Goal: Task Accomplishment & Management: Complete application form

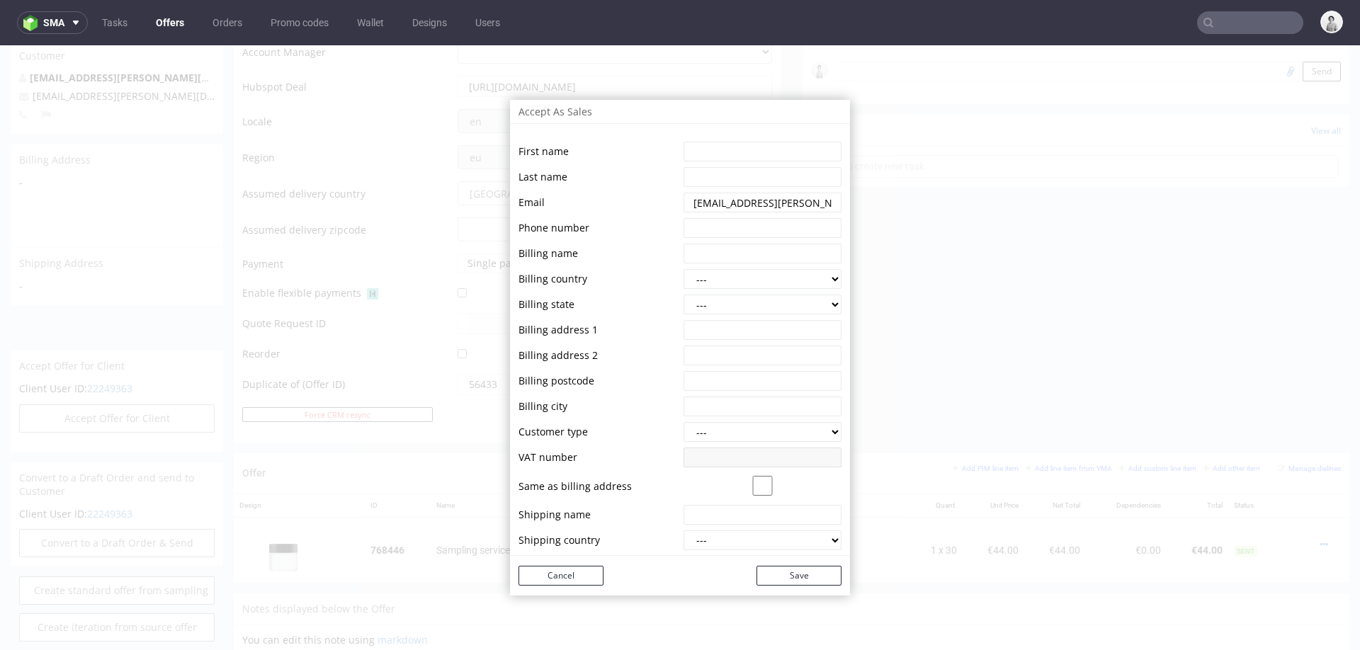
scroll to position [4, 0]
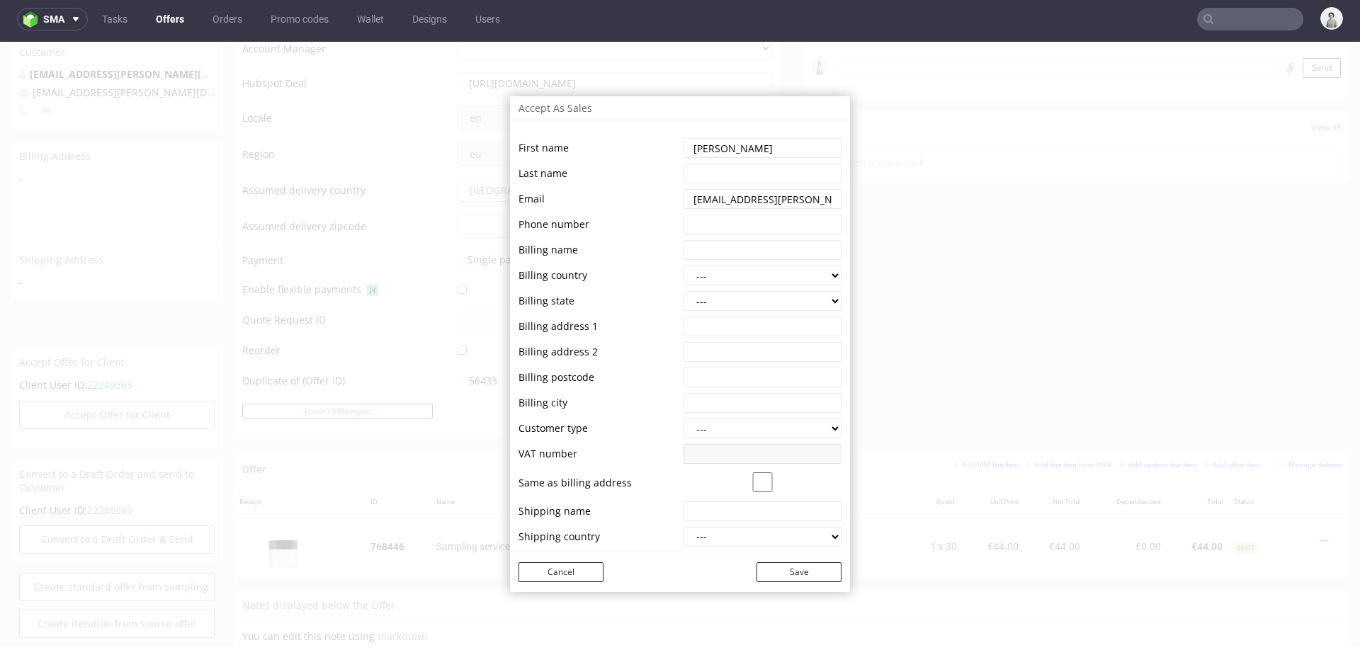
type input "Filippo"
click at [773, 178] on input "string" at bounding box center [762, 174] width 158 height 20
type input "Figus"
click at [738, 326] on input "string" at bounding box center [762, 325] width 158 height 20
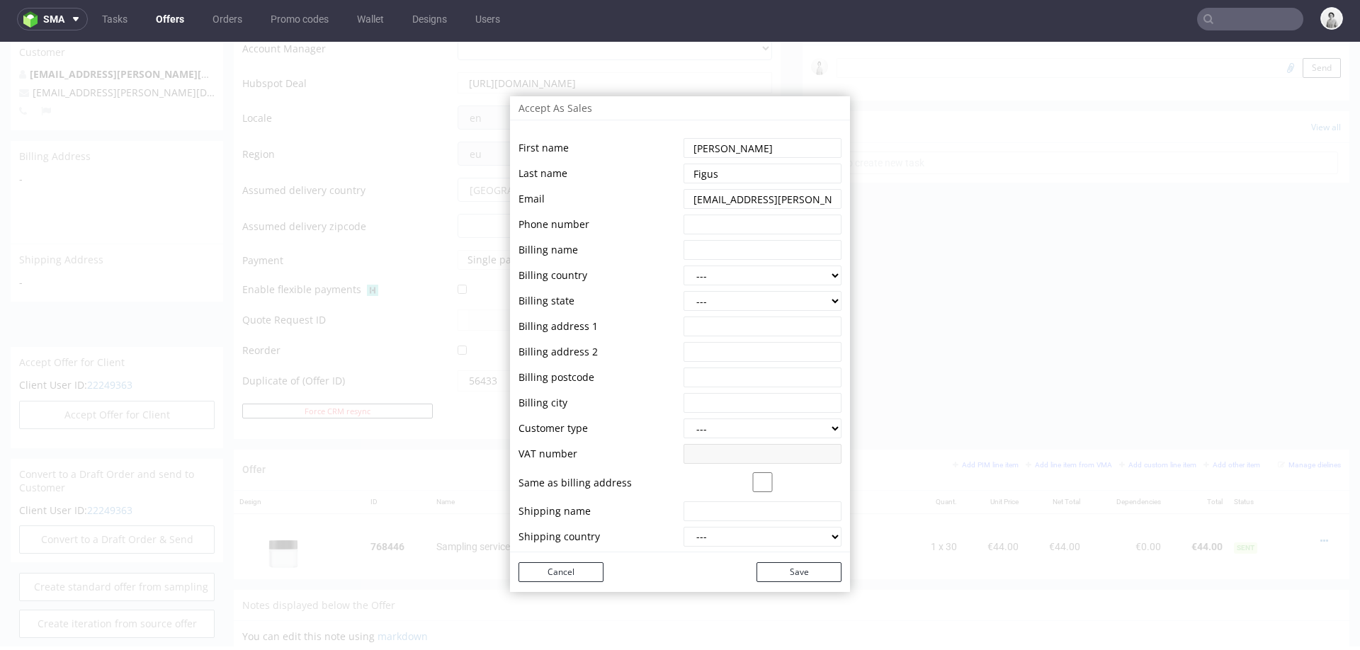
paste input "HanSen Ovis GmbH"
type input "HanSen Ovis GmbH"
click at [739, 275] on select "--- Austria Australia Belgium Bulgaria Canada Switzerland Cyprus Czech Republic…" at bounding box center [762, 276] width 158 height 20
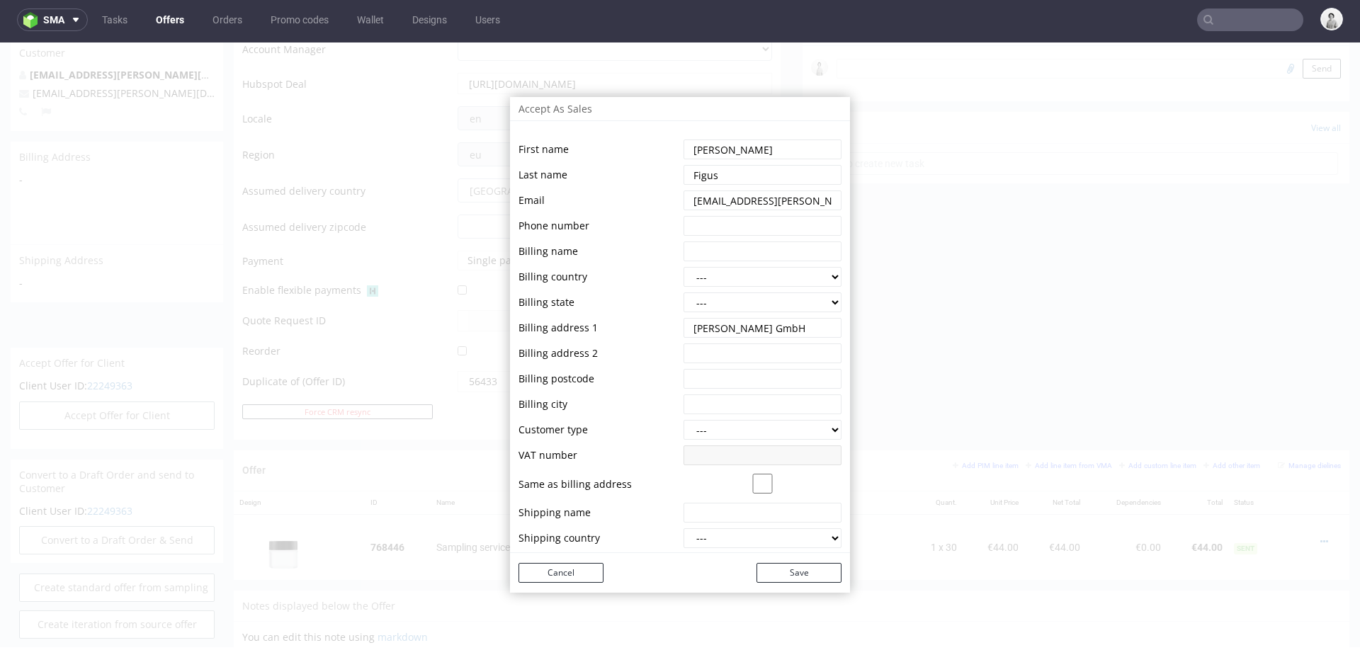
select select "12"
click at [719, 302] on select "--- Burgenland Kärnten Niederösterreich Oberösterreich Salzburg Steiermark Tiro…" at bounding box center [762, 302] width 158 height 20
drag, startPoint x: 646, startPoint y: 342, endPoint x: 702, endPoint y: 350, distance: 56.5
click at [702, 350] on input "string" at bounding box center [762, 353] width 158 height 20
paste input "Kälberpoint 49"
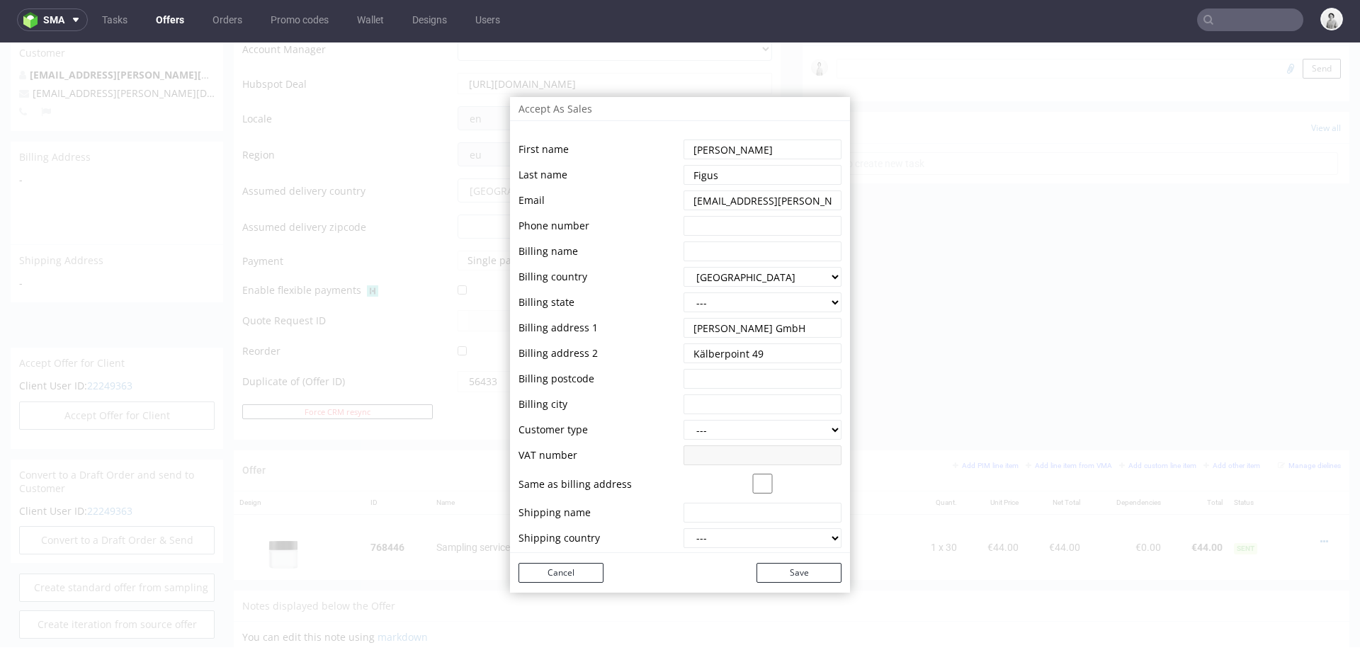
type input "Kälberpoint 49"
click at [703, 374] on input "string" at bounding box center [762, 379] width 158 height 20
paste input "5164 Seeham"
click at [723, 382] on input "string" at bounding box center [762, 379] width 158 height 20
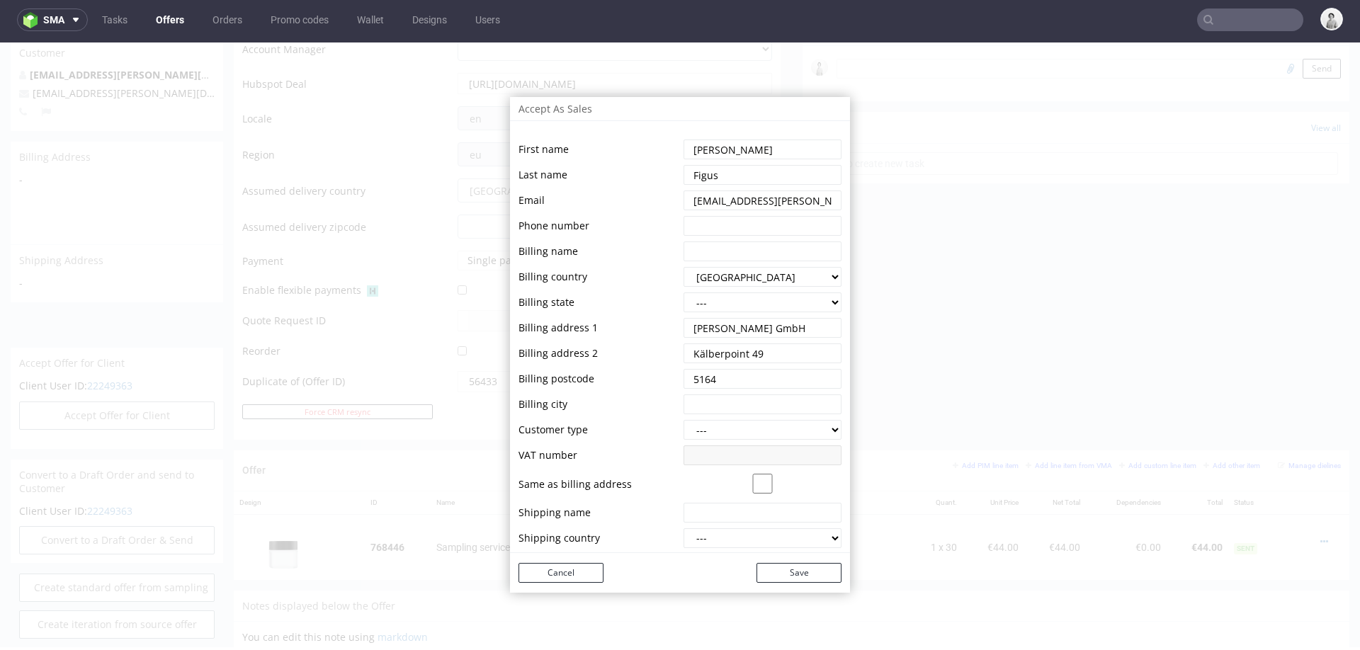
type input "5164"
click at [728, 401] on input "string" at bounding box center [762, 404] width 158 height 20
paste input "5164 Seeham"
type input "5164 Seeham"
click at [745, 428] on select "--- b2b b2c" at bounding box center [762, 430] width 158 height 20
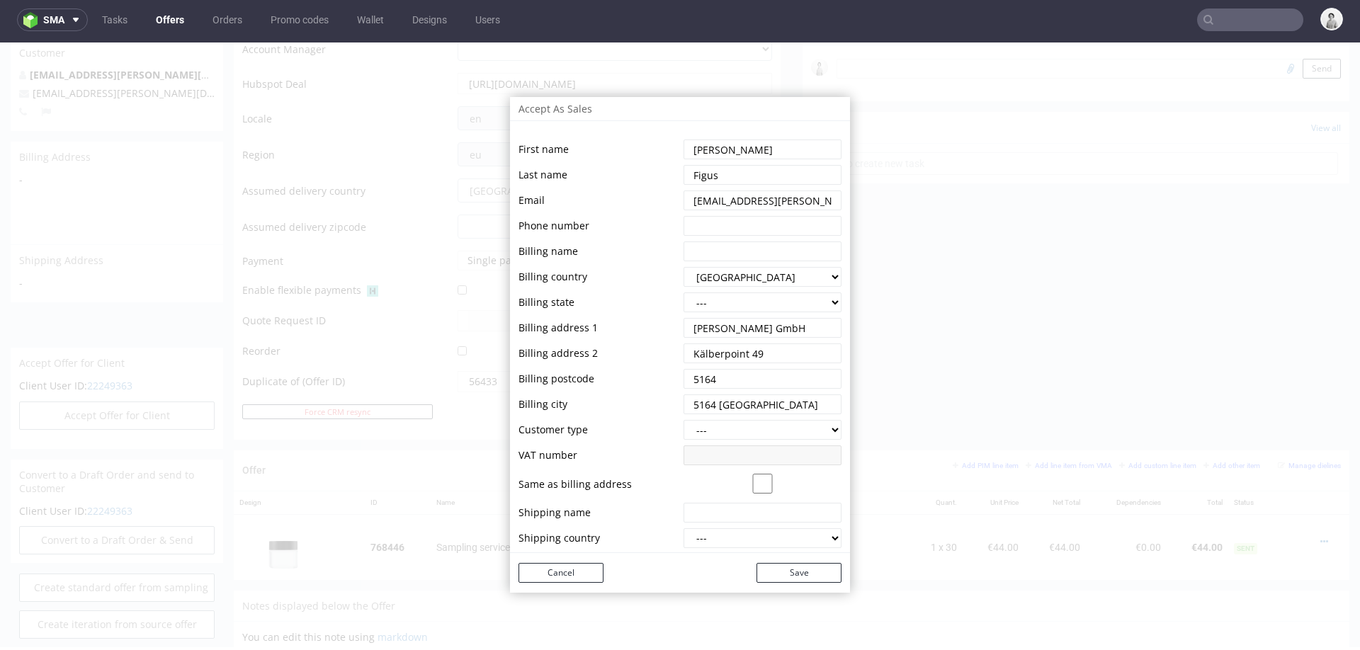
select select "b2b"
click at [707, 306] on select "--- Burgenland Kärnten Niederösterreich Oberösterreich Salzburg Steiermark Tiro…" at bounding box center [762, 302] width 158 height 20
select select "126"
click at [707, 231] on input "string" at bounding box center [762, 226] width 158 height 20
paste input "+43(621)720-20150"
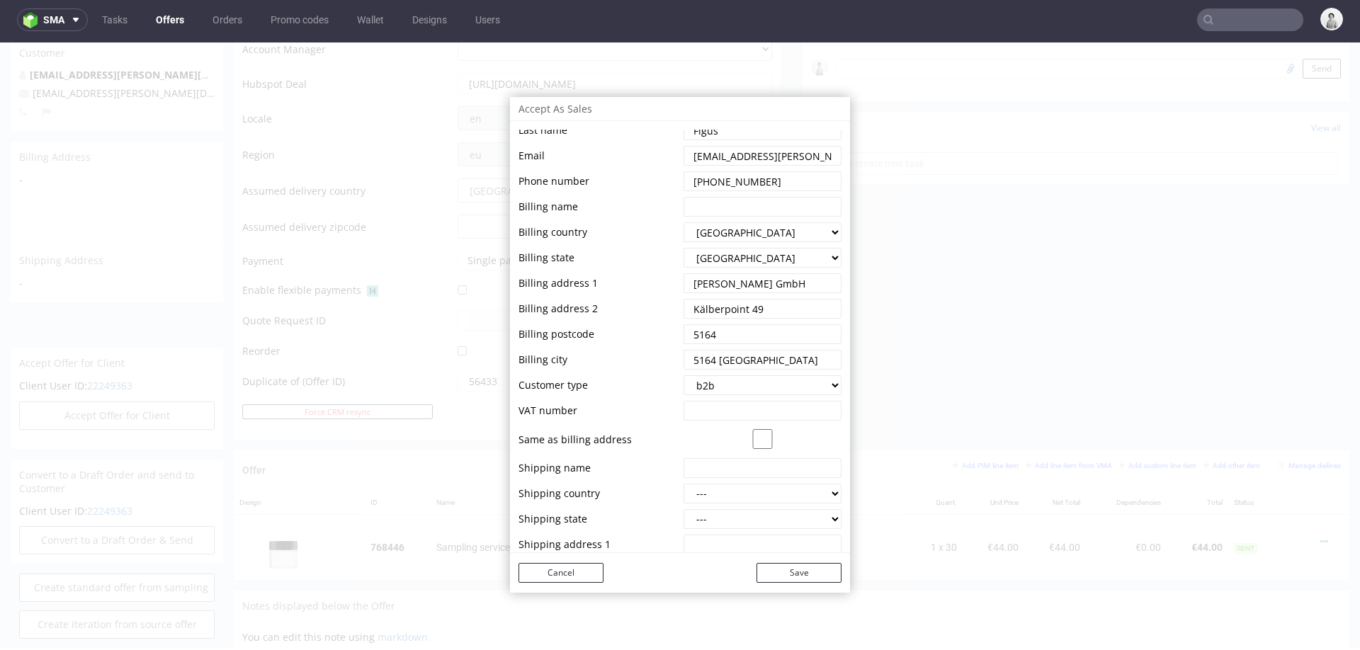
scroll to position [47, 0]
type input "+43(621)720-20150"
click at [756, 435] on input "checkbox" at bounding box center [762, 437] width 158 height 20
checkbox input "true"
select select "12"
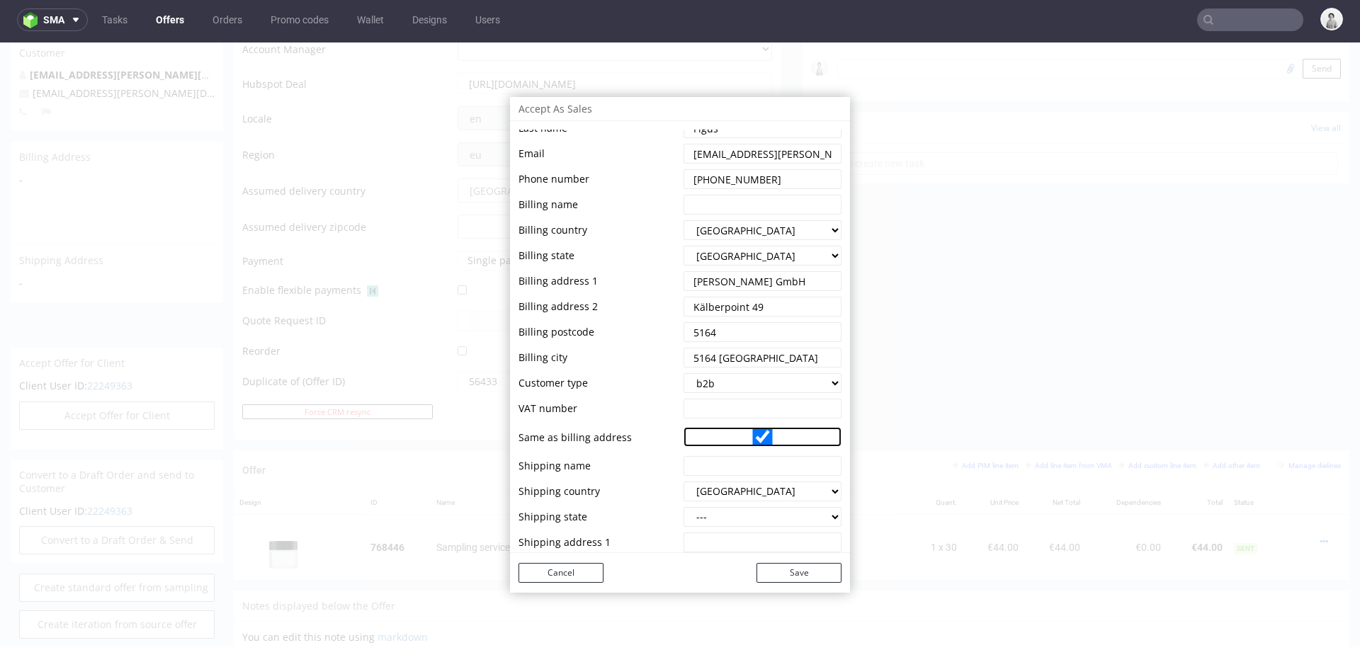
select select "126"
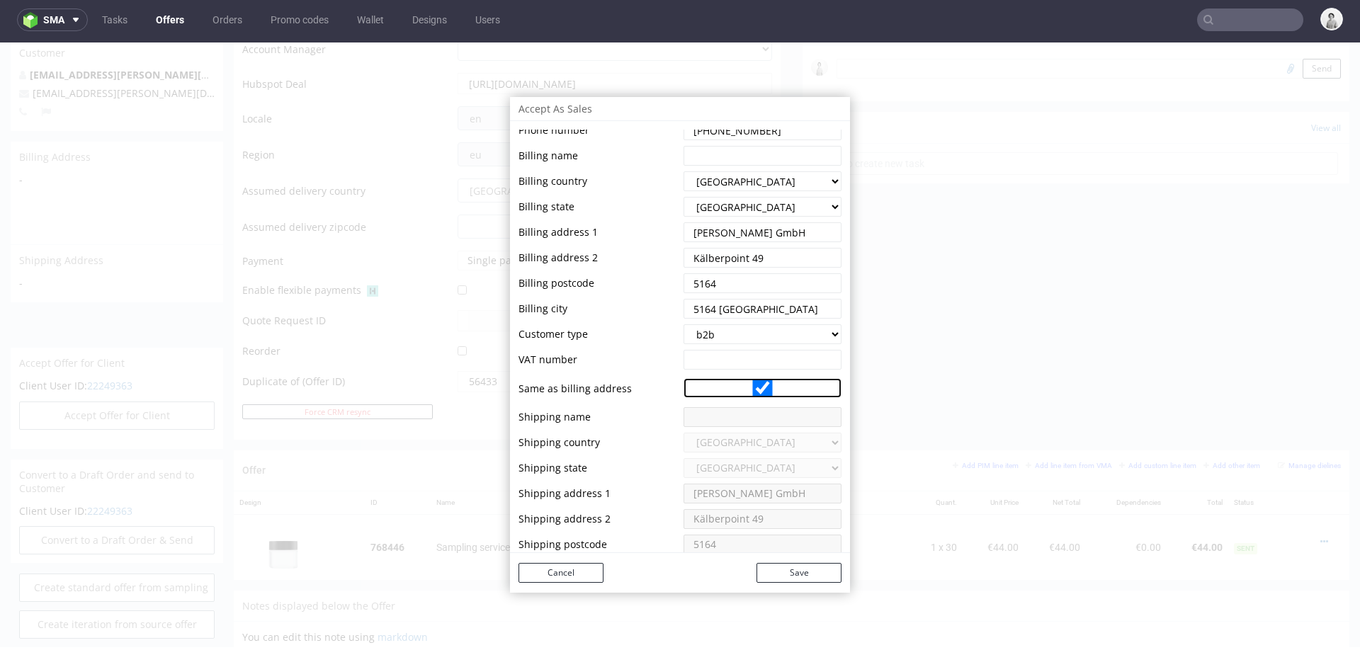
scroll to position [126, 0]
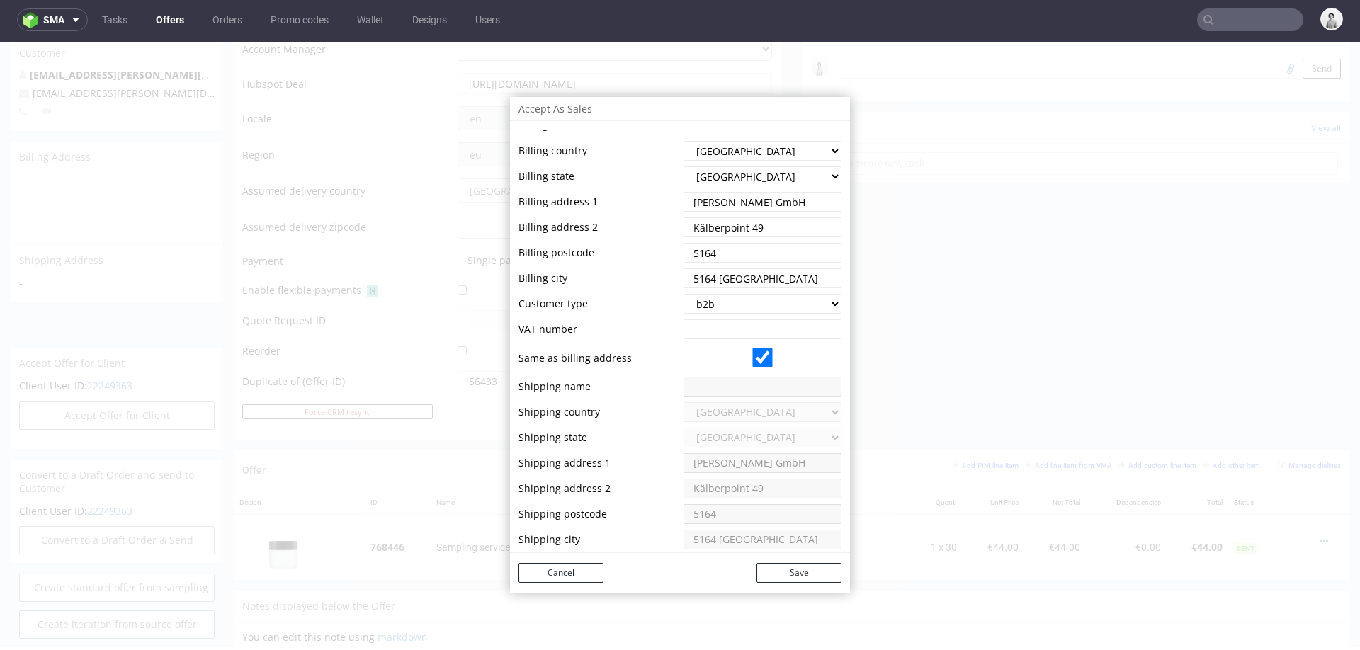
drag, startPoint x: 729, startPoint y: 319, endPoint x: 727, endPoint y: 335, distance: 16.3
click at [728, 323] on input "string" at bounding box center [762, 329] width 158 height 20
paste input "ATU21929206"
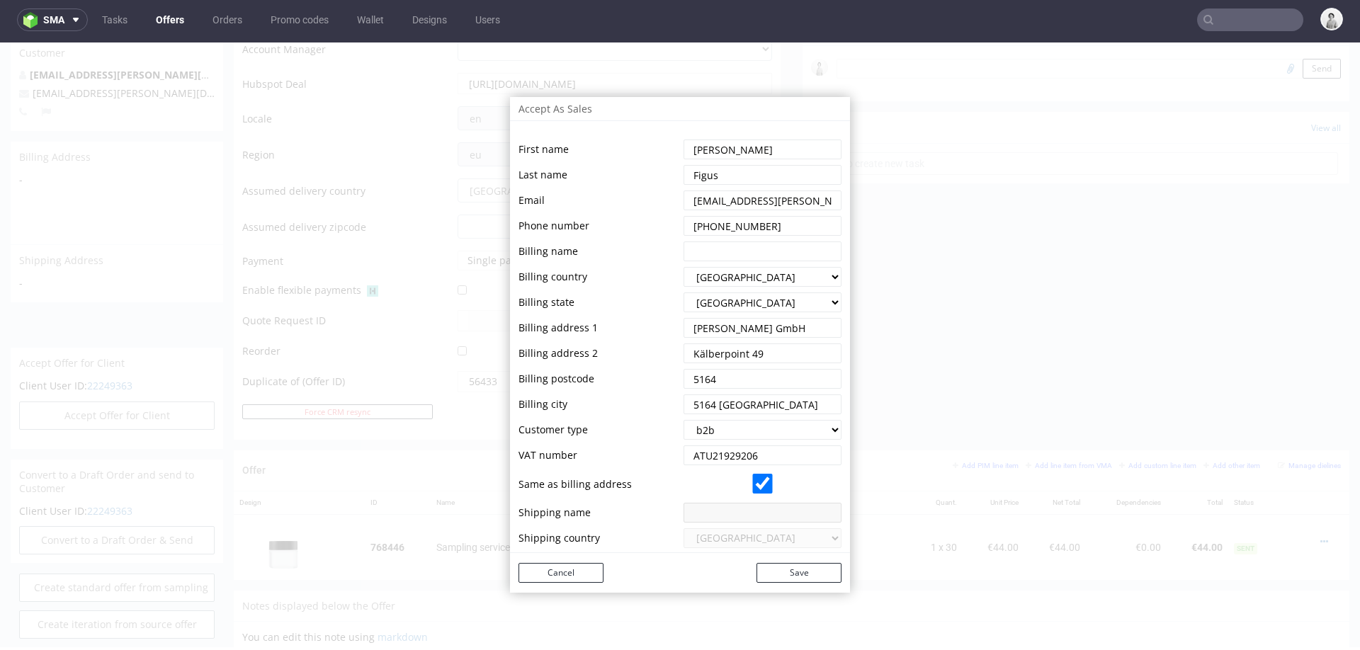
scroll to position [0, 0]
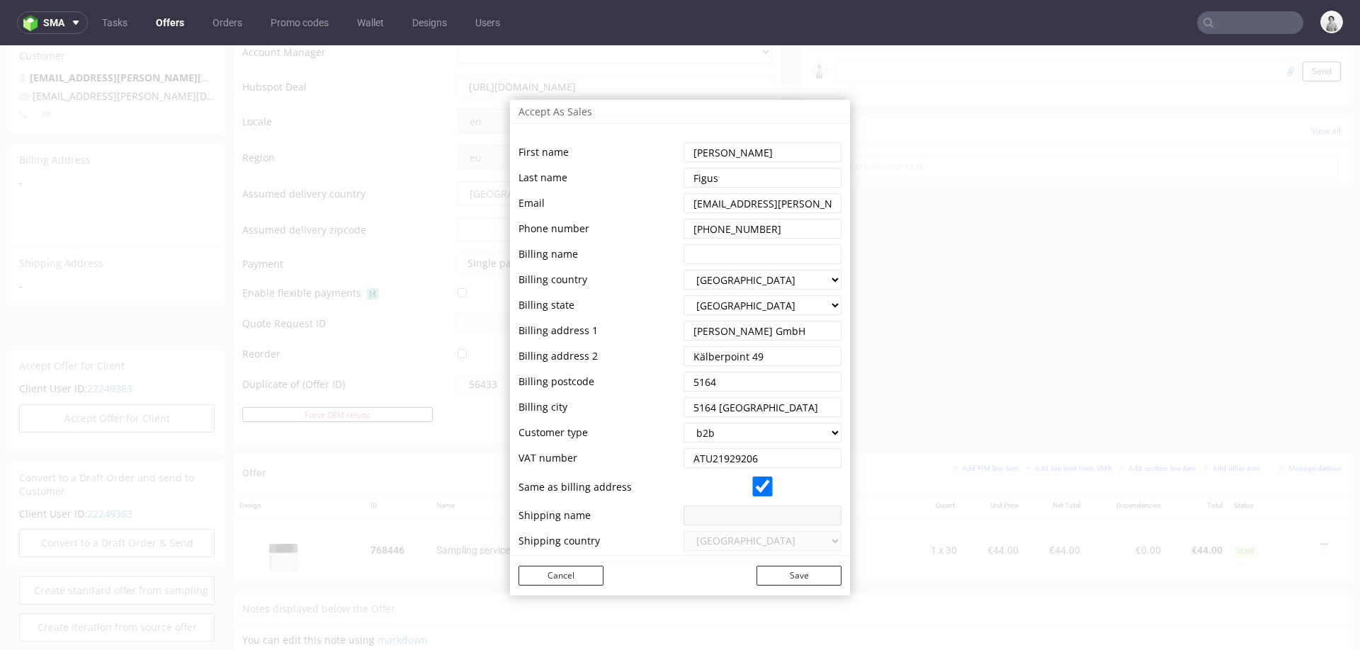
type input "ATU21929206"
click at [702, 334] on input "string" at bounding box center [762, 331] width 158 height 20
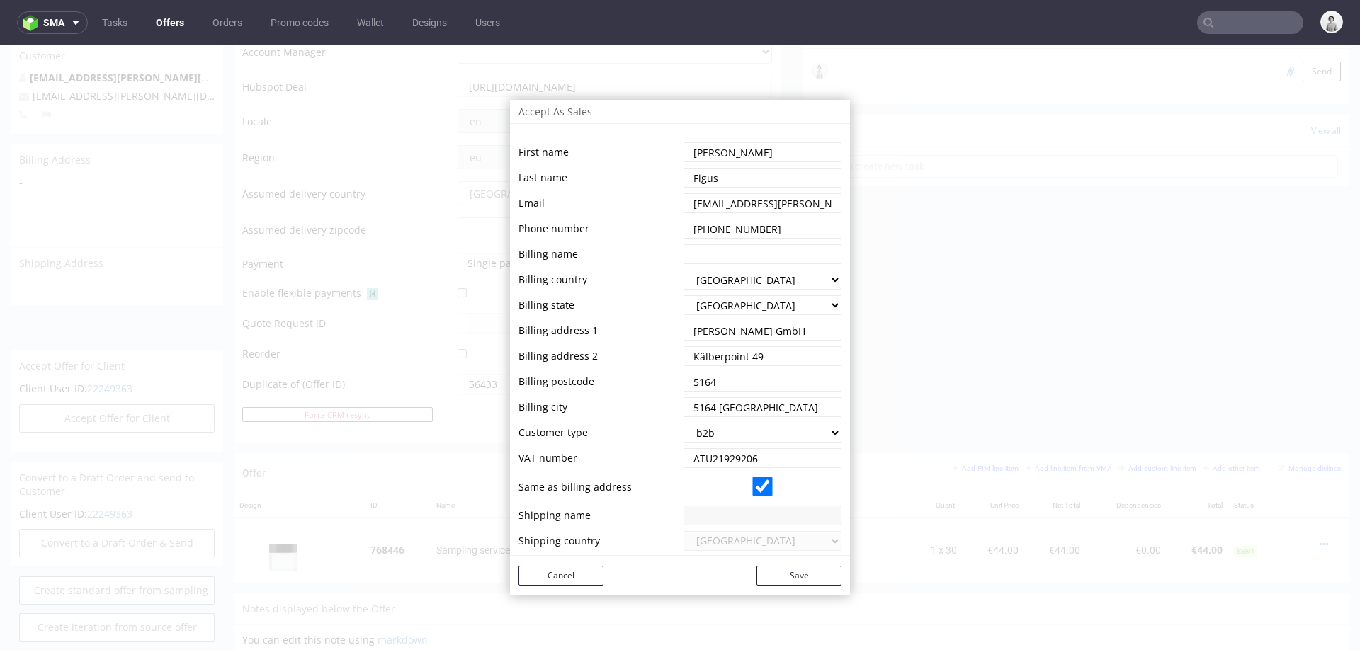
click at [727, 255] on input "string" at bounding box center [762, 254] width 158 height 20
paste input "HanSen Ovis GmbH"
type input "HanSen Ovis GmbH"
click at [629, 280] on td "Billing country" at bounding box center [598, 279] width 161 height 23
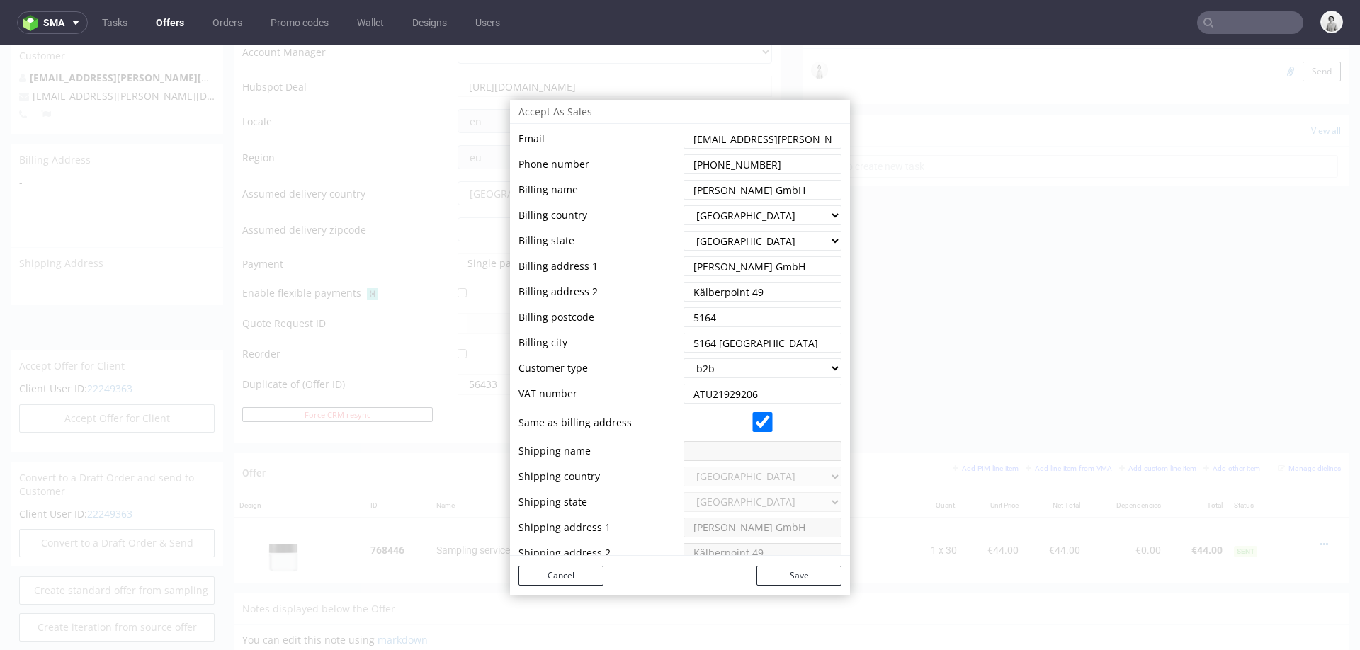
scroll to position [126, 0]
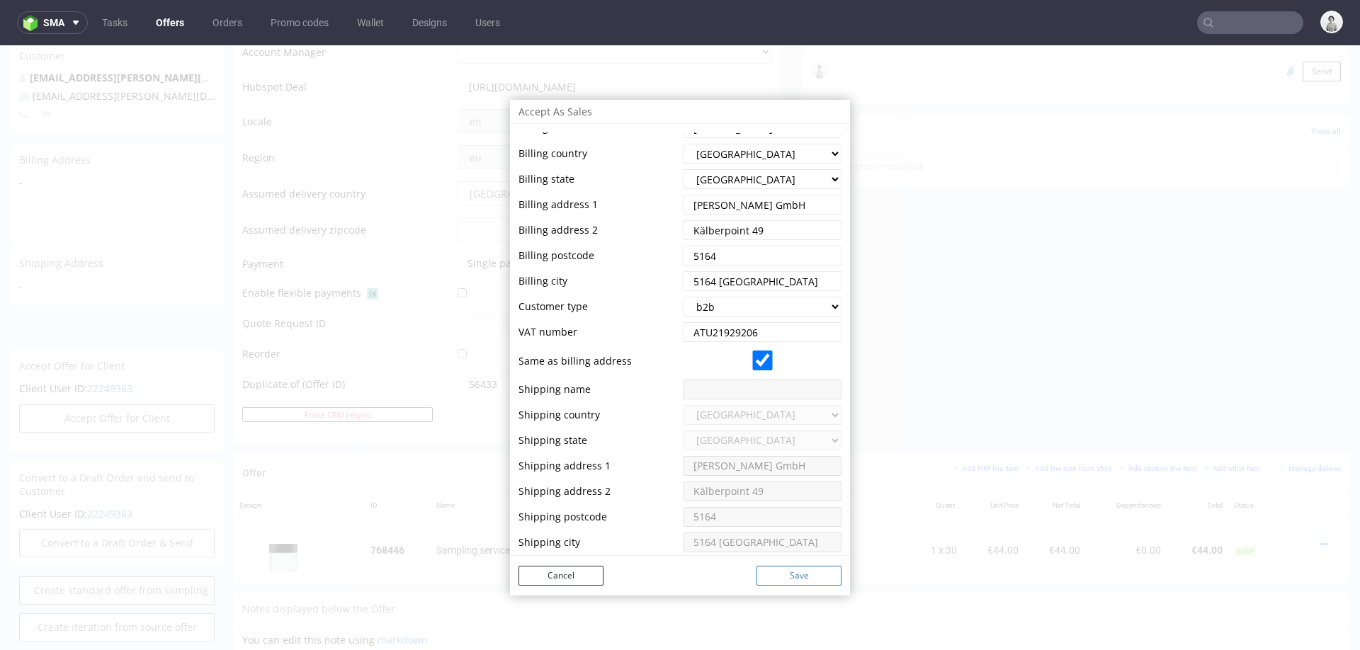
click at [757, 579] on button "Save" at bounding box center [798, 576] width 85 height 20
click at [764, 571] on button "Save" at bounding box center [798, 576] width 85 height 20
click at [772, 575] on button "Save" at bounding box center [798, 576] width 85 height 20
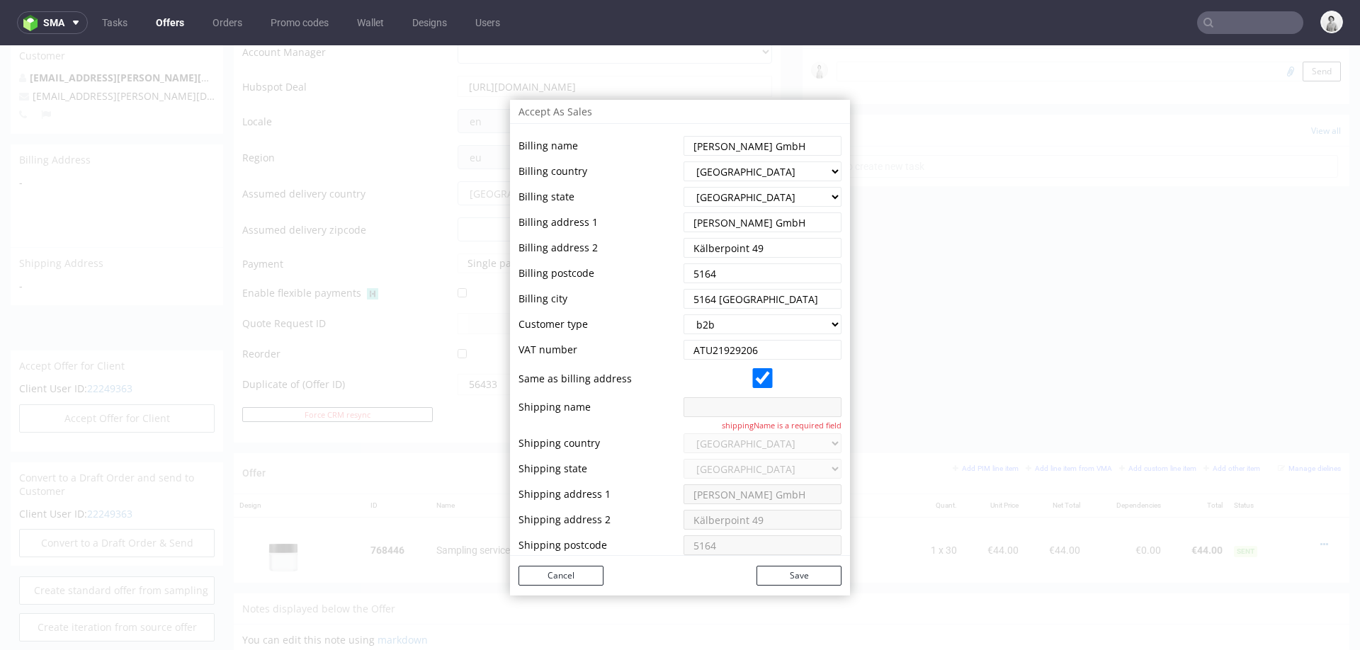
scroll to position [137, 0]
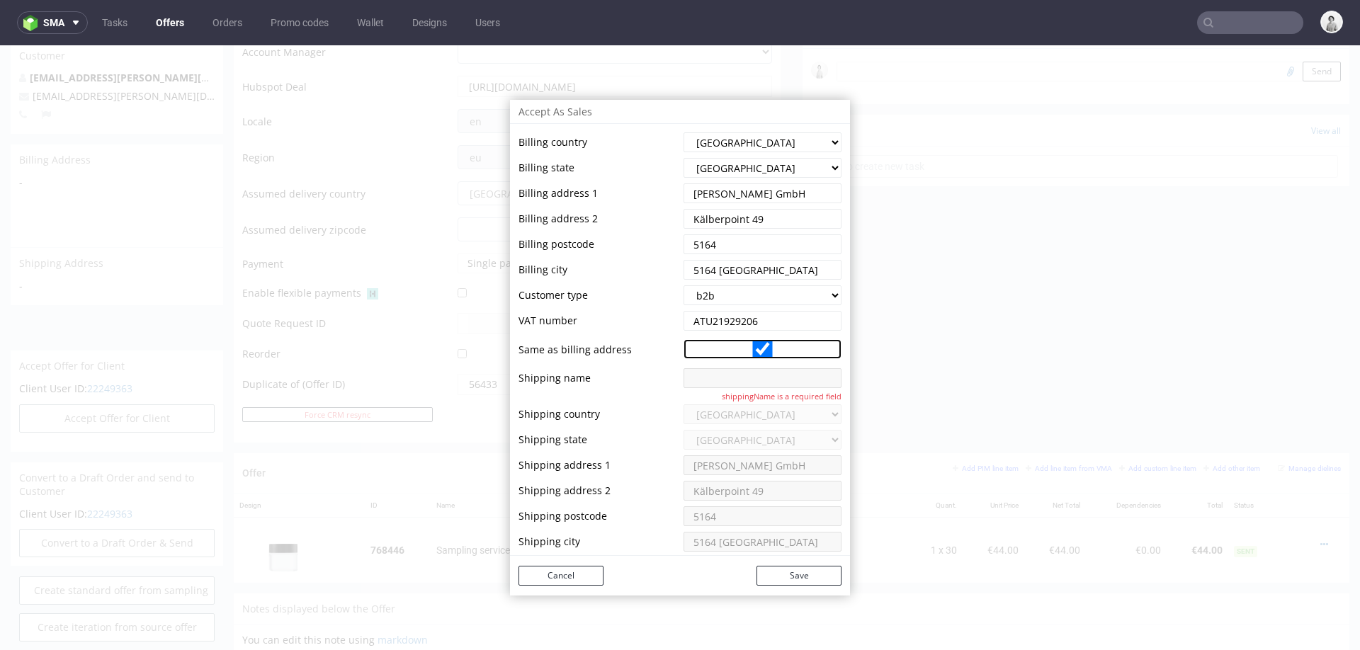
click at [756, 346] on input "checkbox" at bounding box center [762, 349] width 158 height 20
checkbox input "false"
click at [704, 374] on input "string" at bounding box center [762, 378] width 158 height 20
paste input "HanSen Ovis GmbH"
type input "HanSen Ovis GmbH"
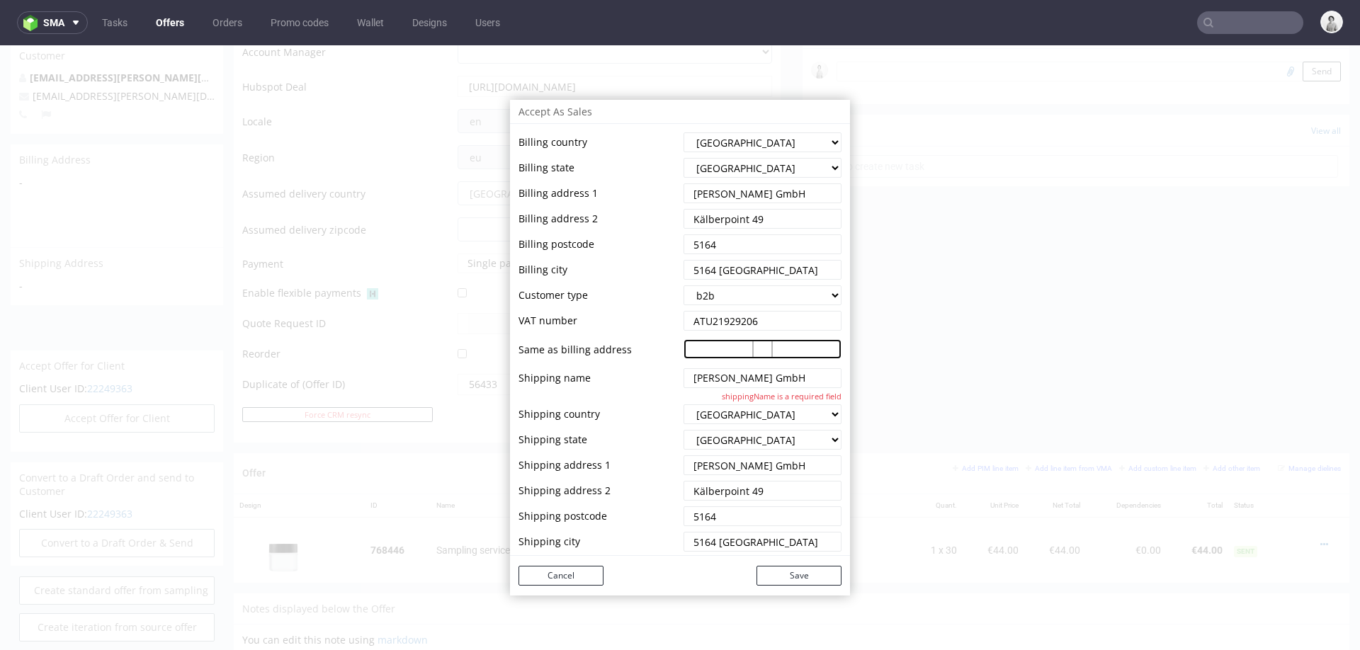
click at [754, 354] on input "checkbox" at bounding box center [762, 349] width 158 height 20
checkbox input "true"
click at [772, 578] on button "Save" at bounding box center [798, 576] width 85 height 20
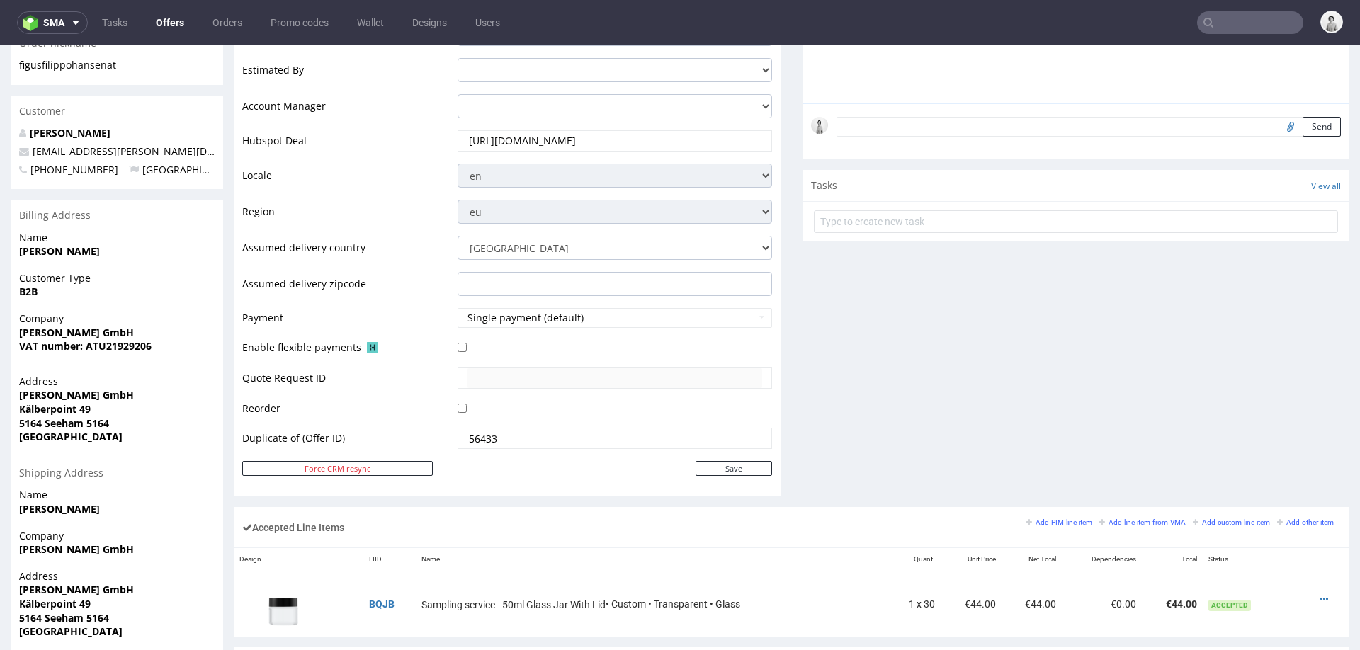
scroll to position [0, 0]
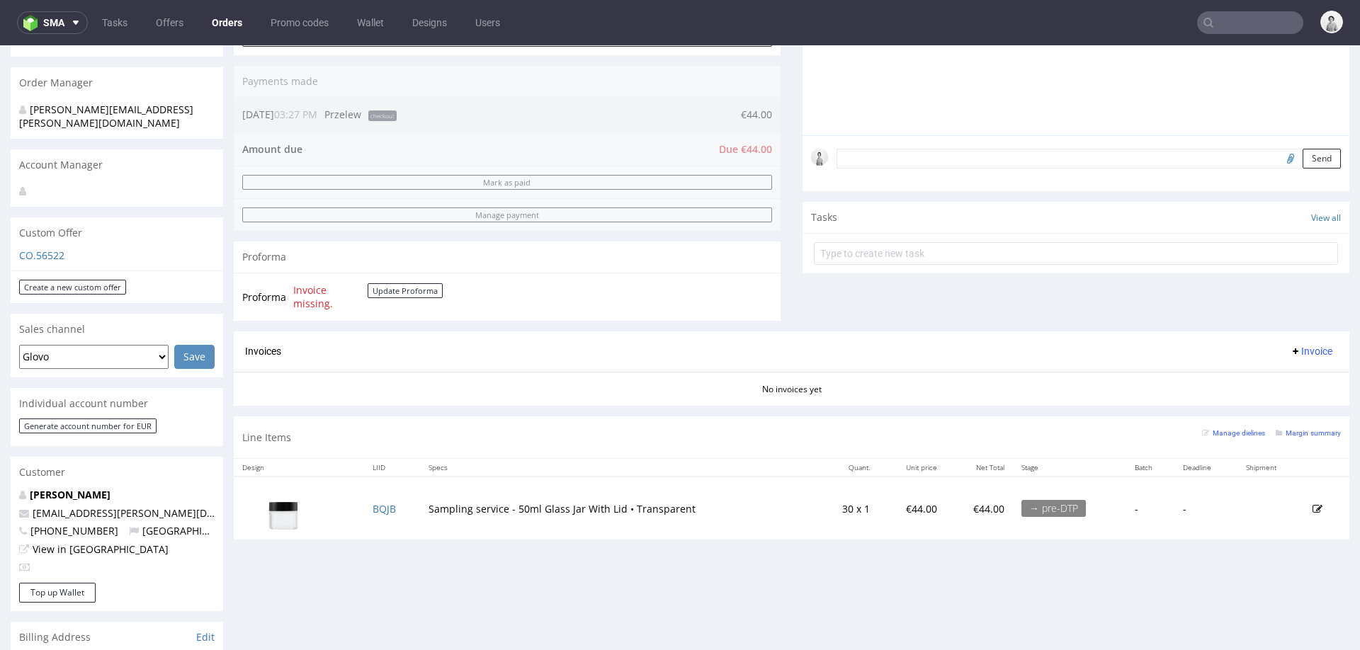
scroll to position [342, 0]
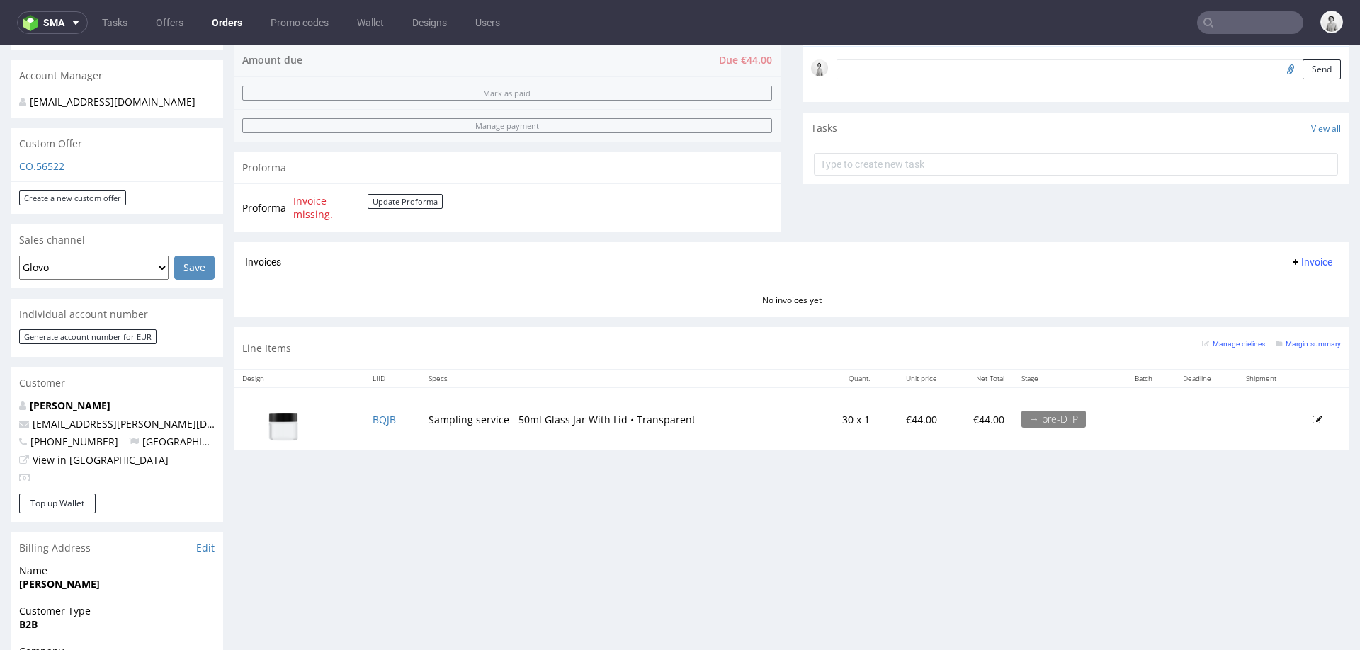
scroll to position [430, 0]
click at [369, 203] on button "Update Proforma" at bounding box center [405, 200] width 75 height 15
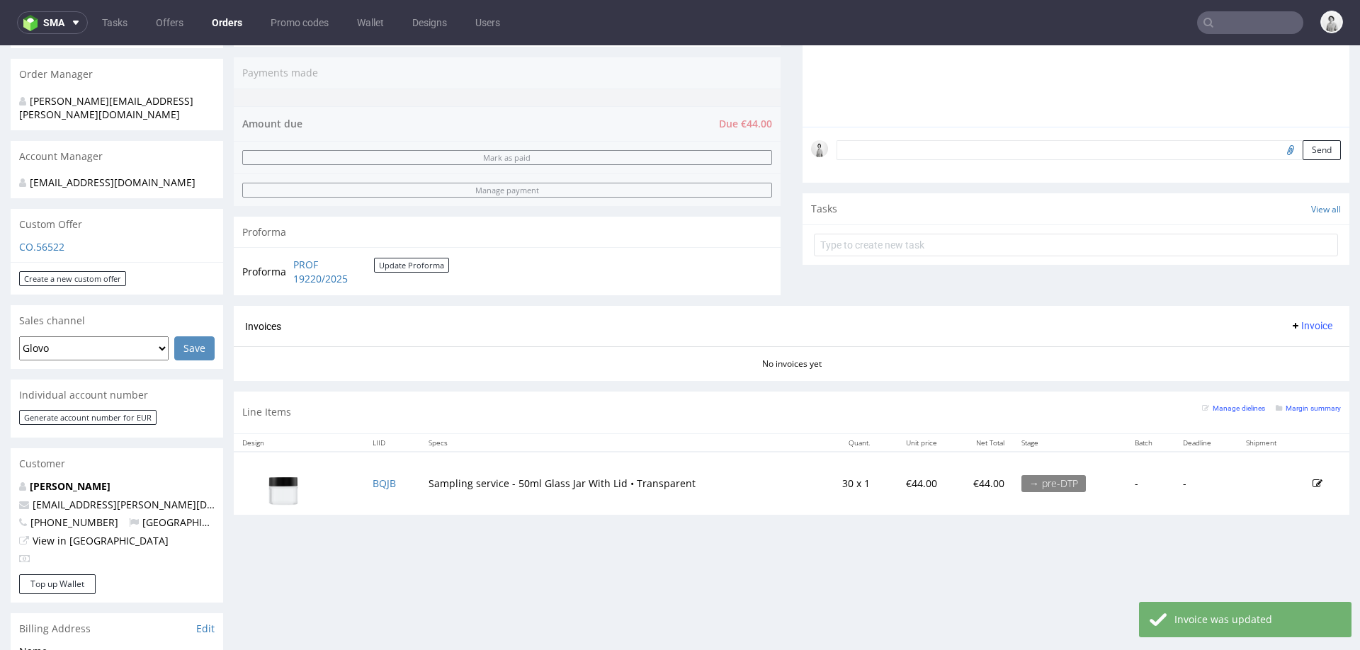
scroll to position [366, 0]
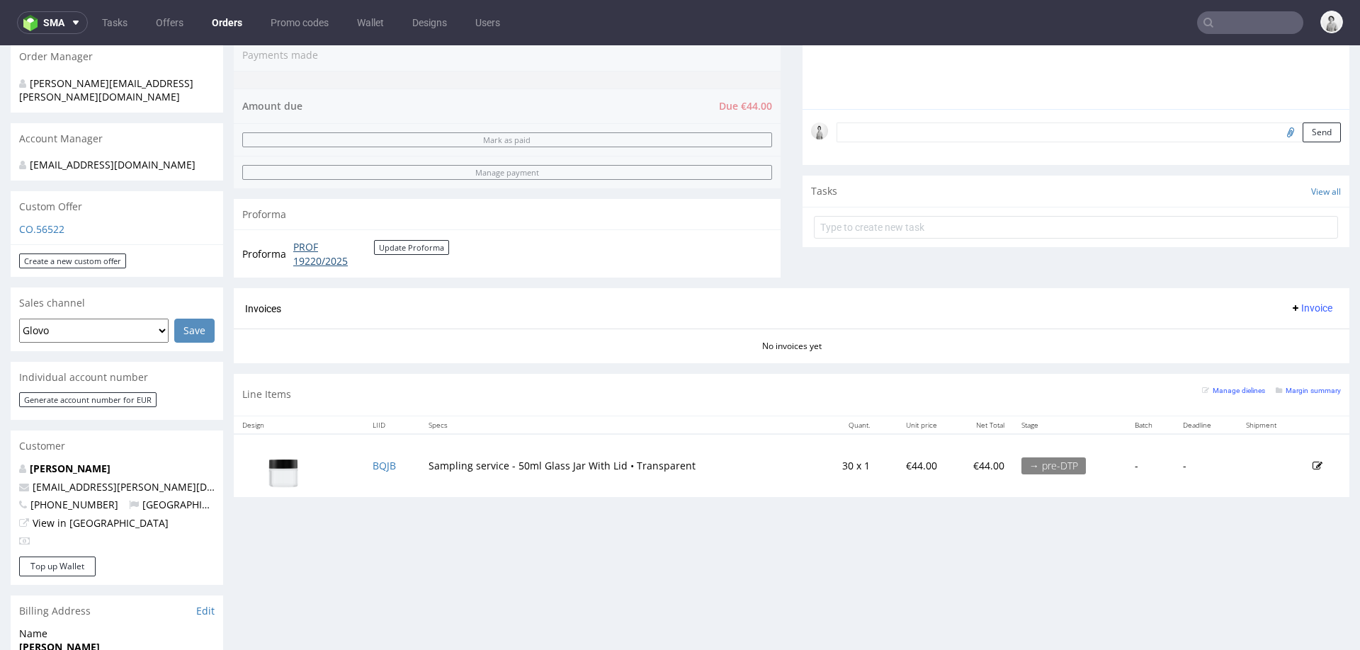
click at [319, 256] on link "PROF 19220/2025" at bounding box center [333, 254] width 81 height 28
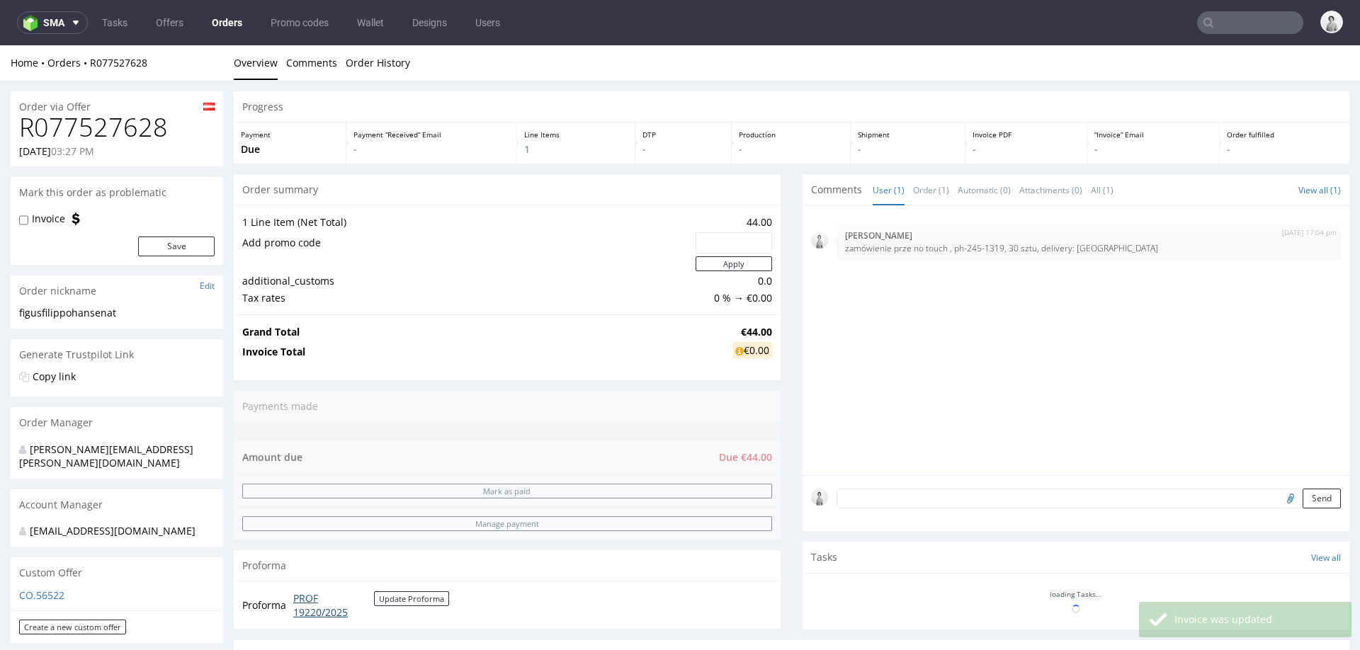
scroll to position [362, 0]
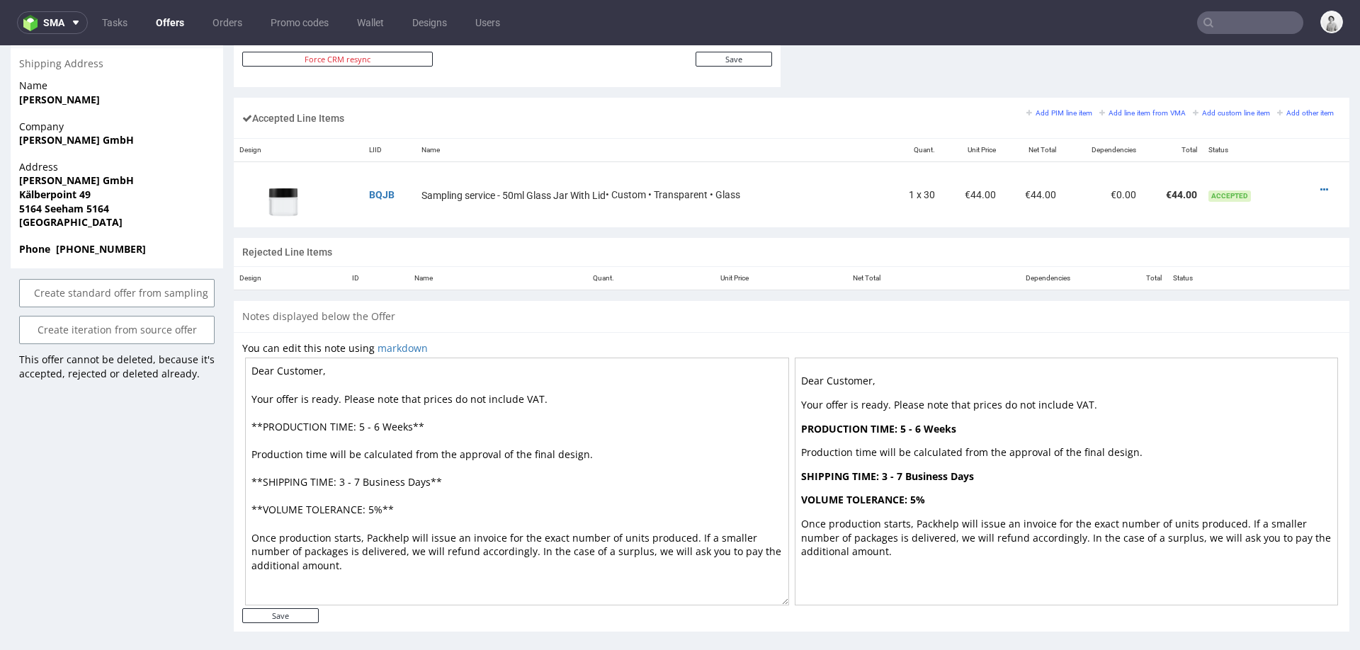
scroll to position [874, 0]
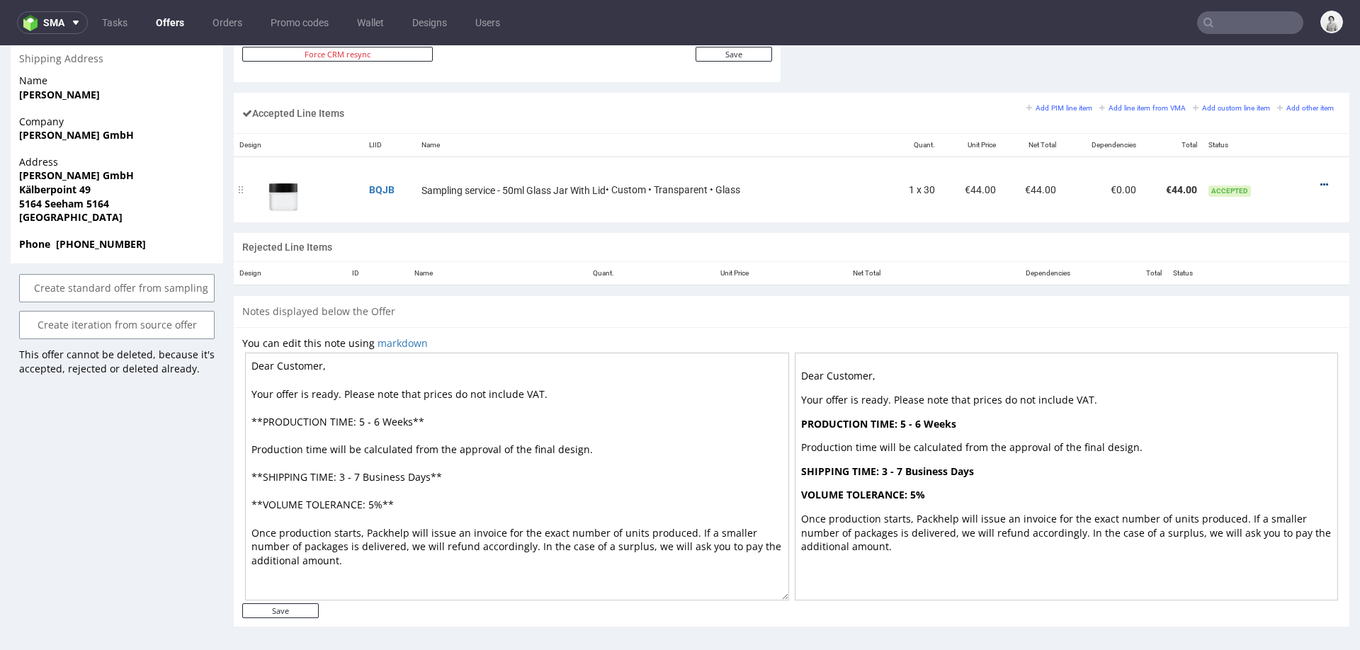
click at [1320, 180] on icon at bounding box center [1324, 185] width 8 height 10
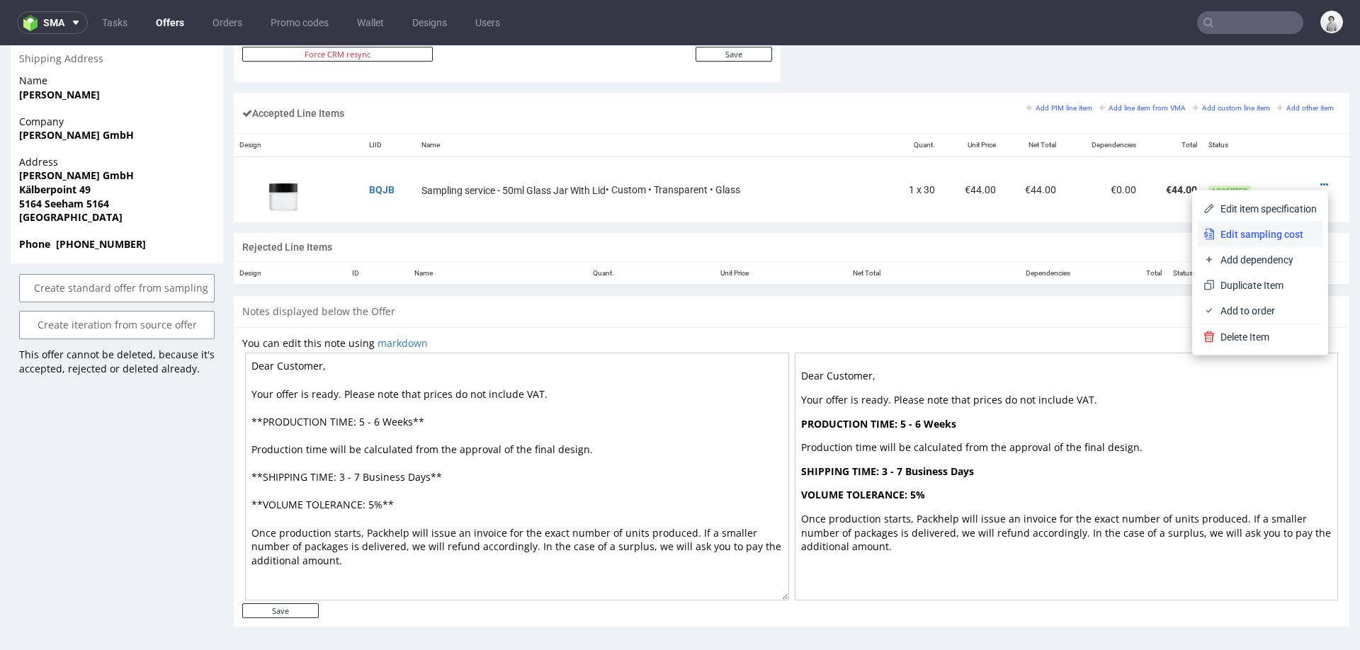
click at [1243, 234] on span "Edit sampling cost" at bounding box center [1265, 234] width 102 height 14
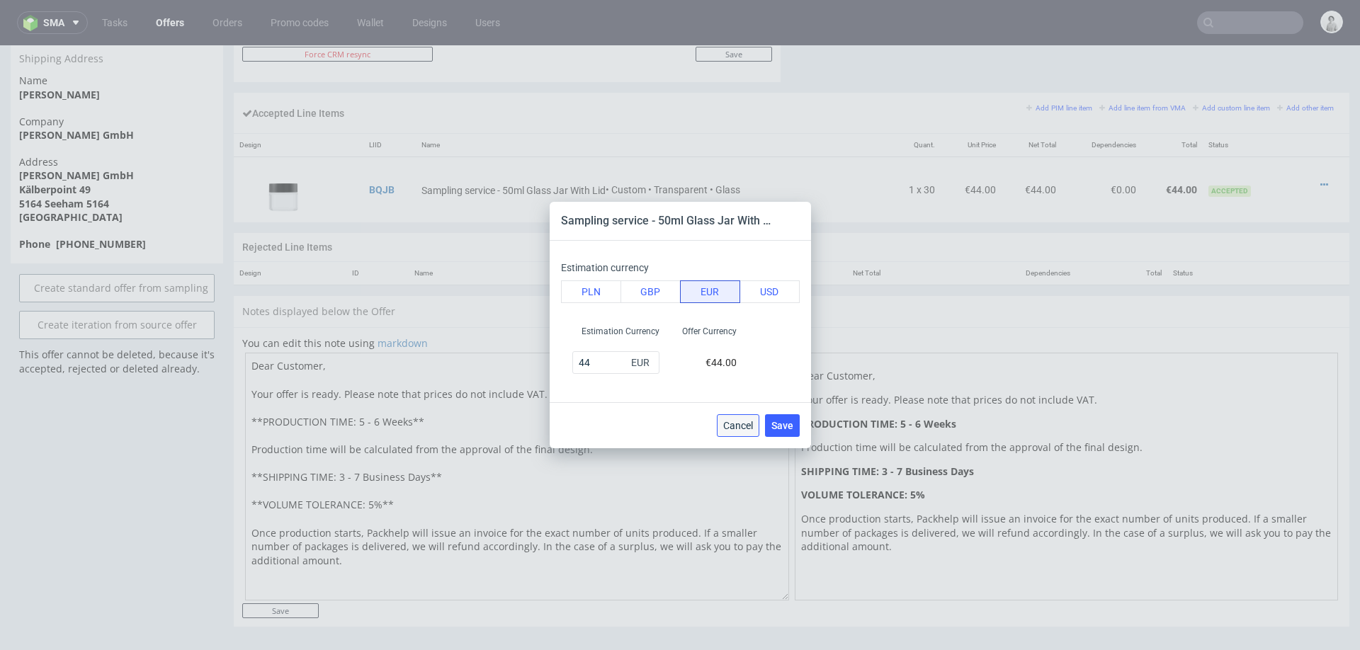
click at [731, 421] on span "Cancel" at bounding box center [738, 426] width 30 height 10
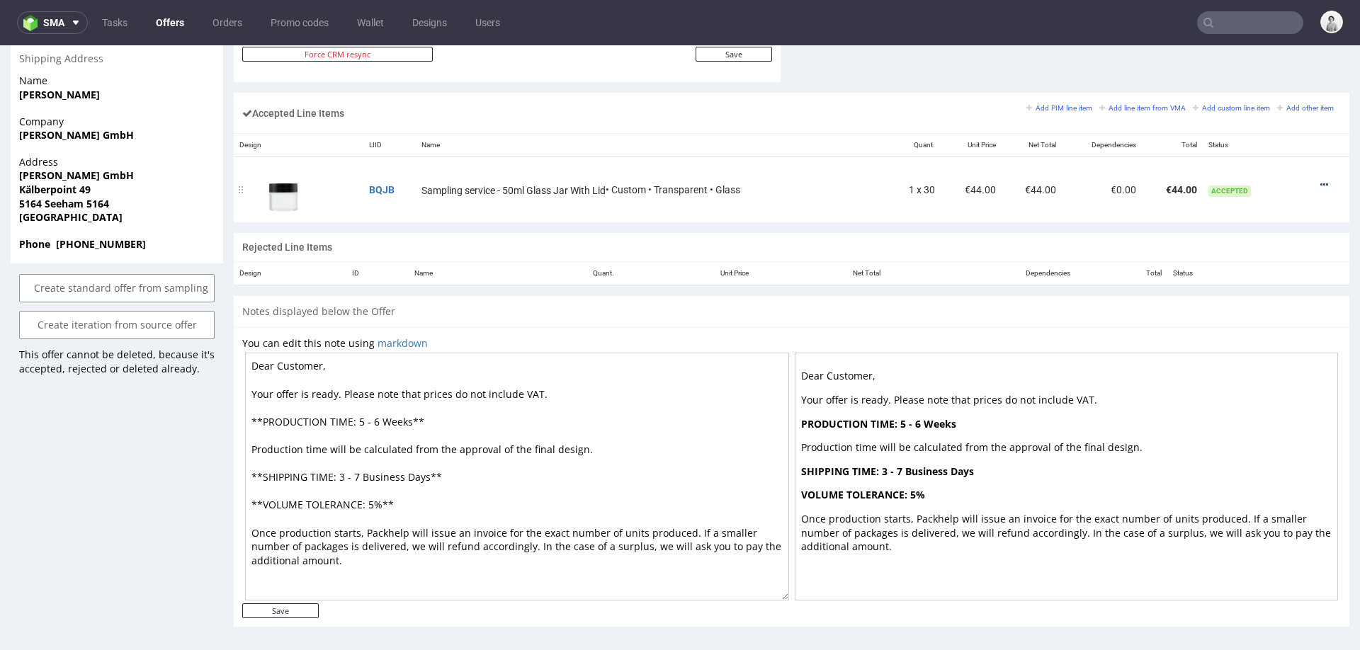
click at [1320, 180] on icon at bounding box center [1324, 185] width 8 height 10
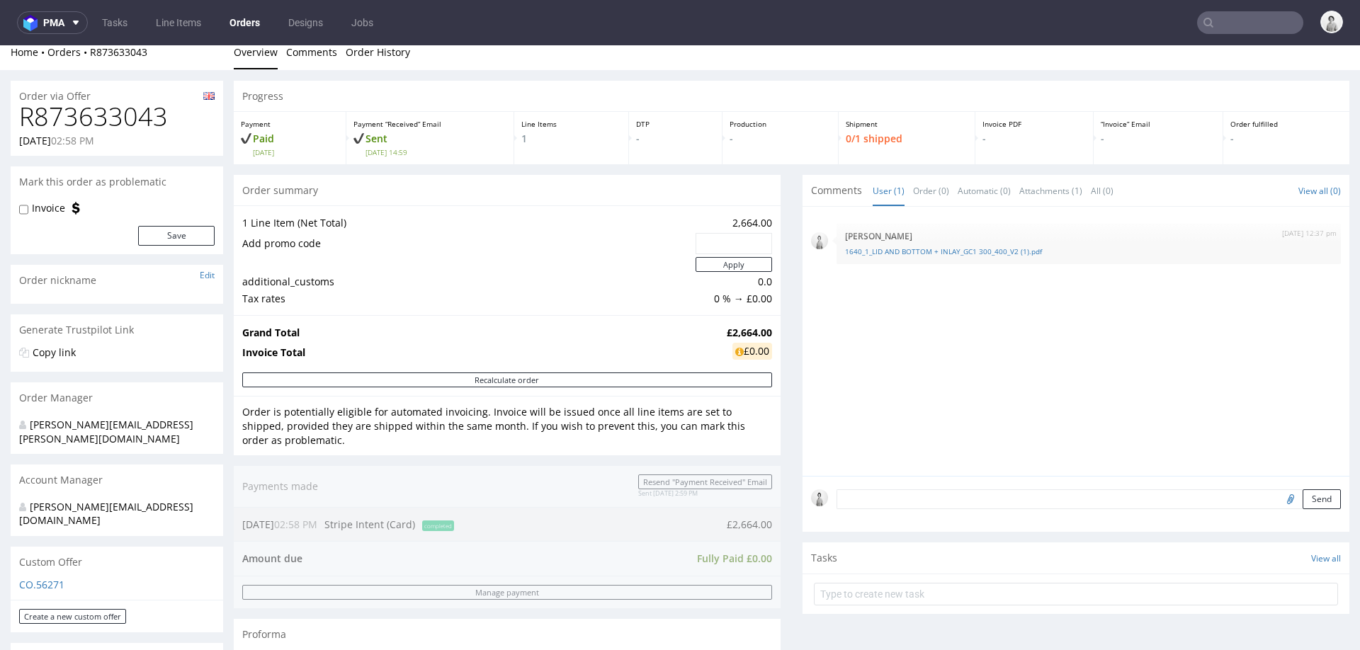
scroll to position [9, 0]
click at [71, 124] on h1 "R873633043" at bounding box center [116, 118] width 195 height 28
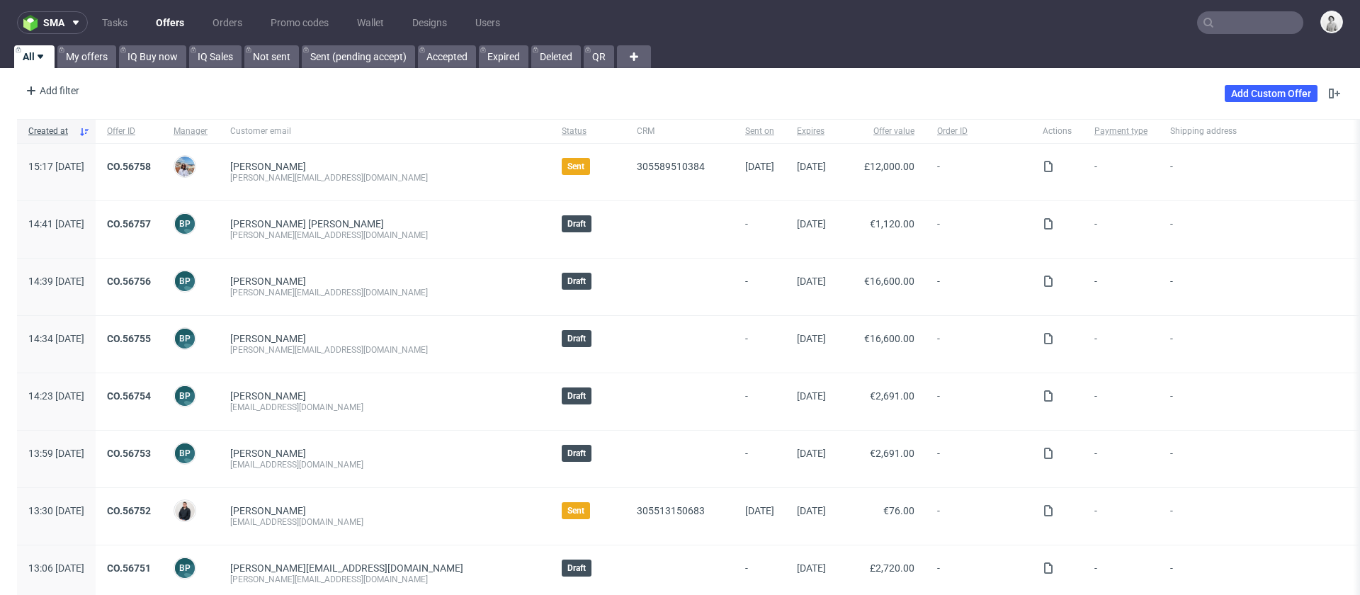
click at [1214, 25] on input "text" at bounding box center [1250, 22] width 106 height 23
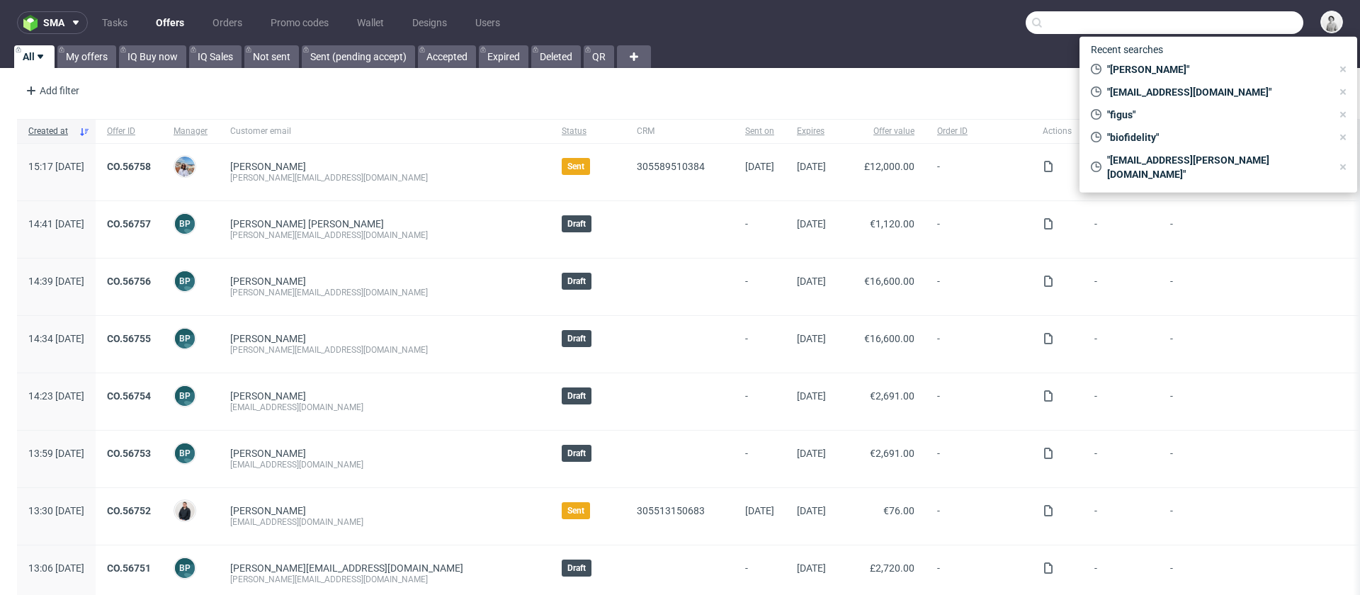
paste input "[PERSON_NAME][EMAIL_ADDRESS][DOMAIN_NAME]"
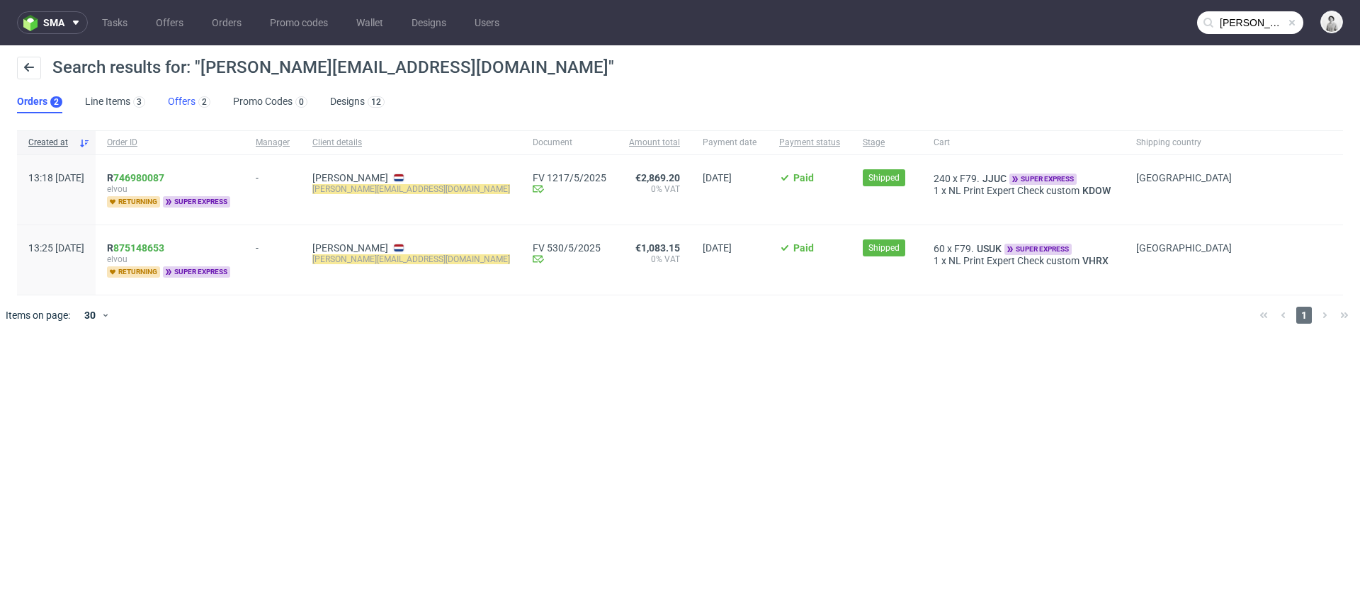
click at [181, 98] on link "Offers 2" at bounding box center [189, 102] width 42 height 23
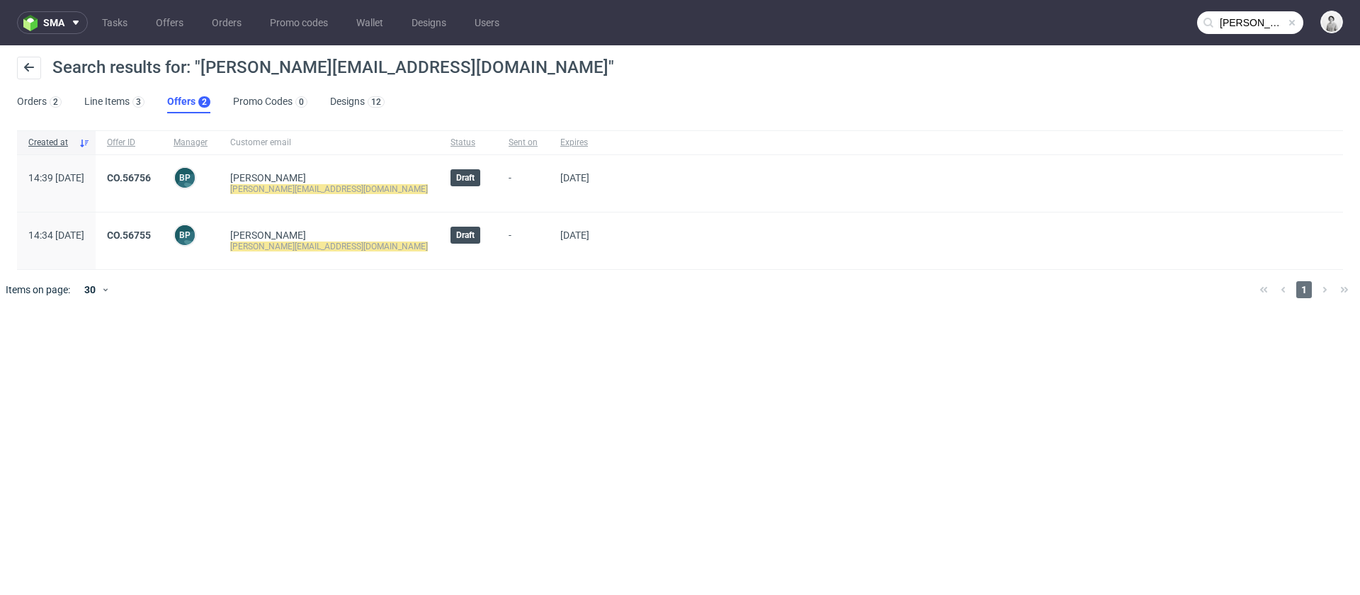
click at [1228, 28] on input "[PERSON_NAME][EMAIL_ADDRESS][DOMAIN_NAME]" at bounding box center [1250, 22] width 106 height 23
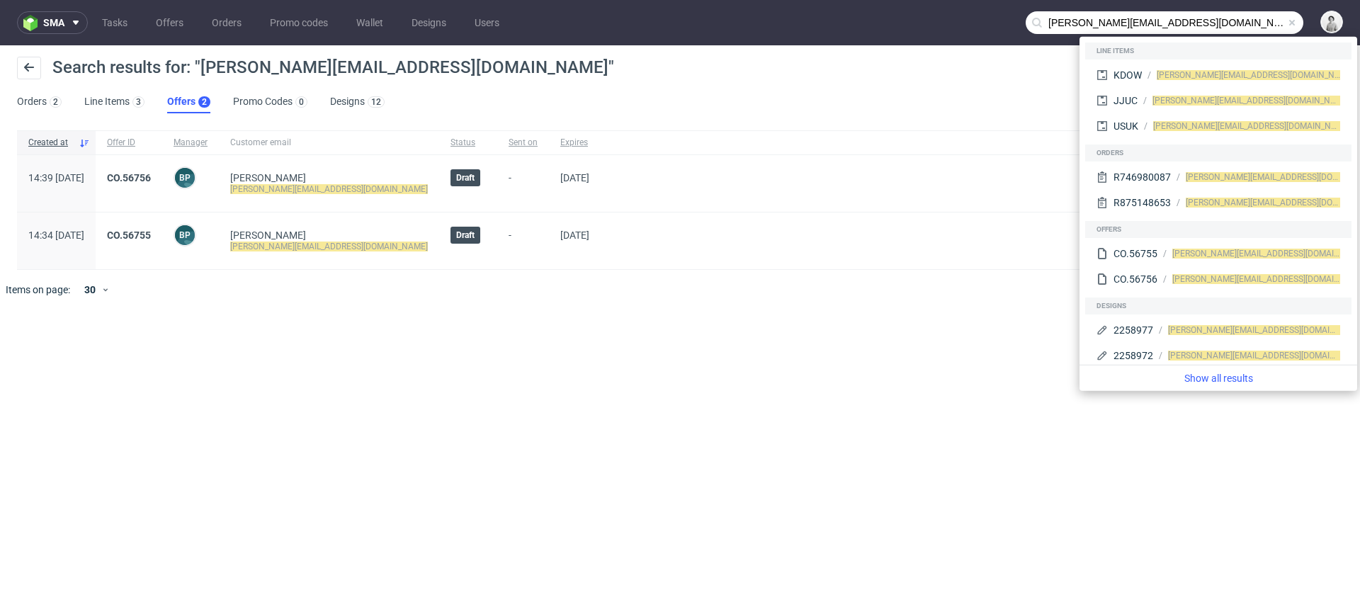
click at [1061, 23] on input "[PERSON_NAME][EMAIL_ADDRESS][DOMAIN_NAME]" at bounding box center [1164, 22] width 278 height 23
drag, startPoint x: 1069, startPoint y: 23, endPoint x: 1047, endPoint y: 50, distance: 35.2
click at [1069, 23] on input "[PERSON_NAME][EMAIL_ADDRESS][DOMAIN_NAME]" at bounding box center [1164, 22] width 278 height 23
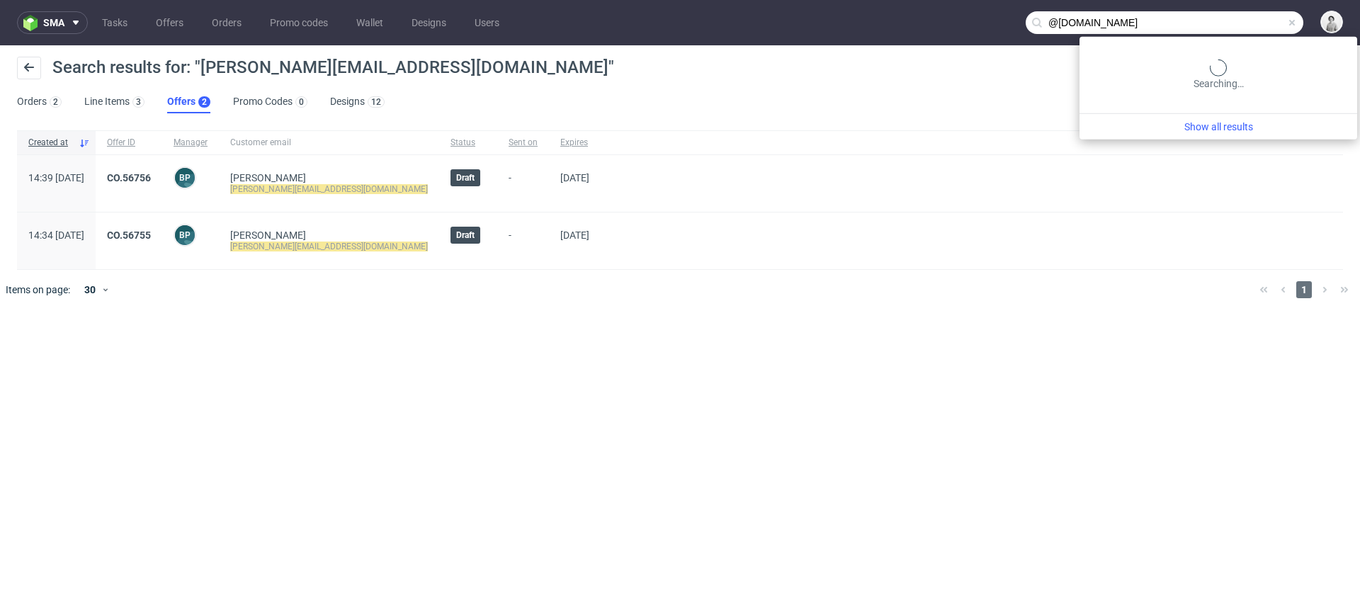
type input "@[DOMAIN_NAME]"
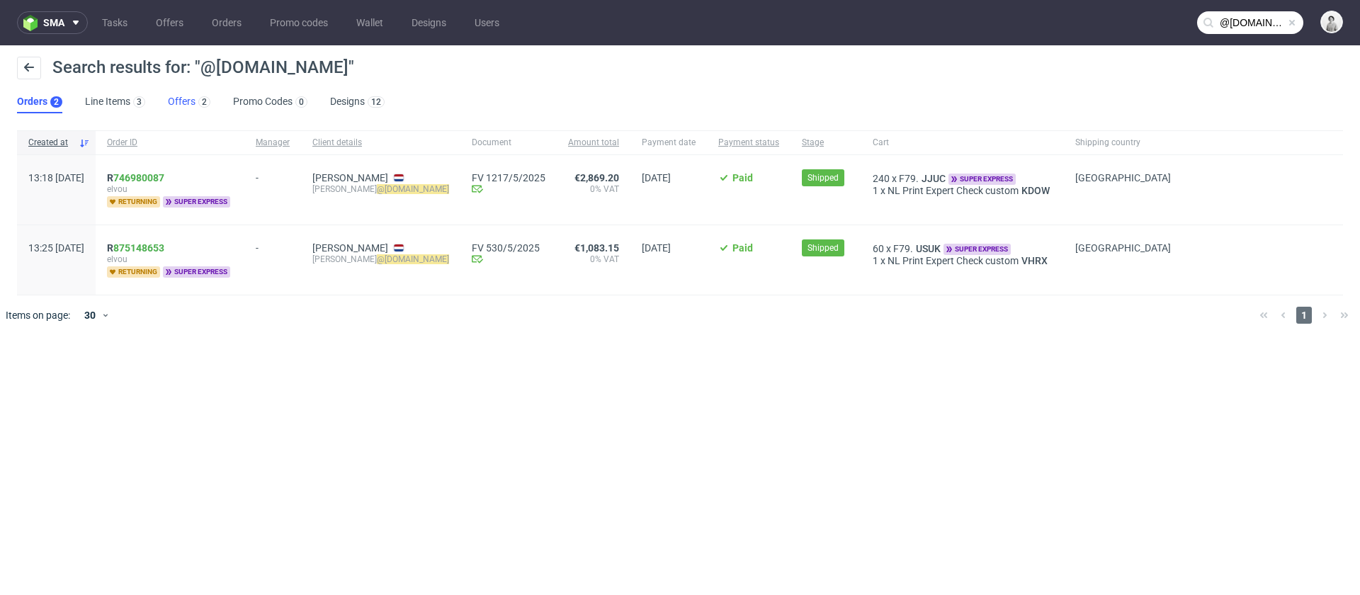
click at [182, 102] on link "Offers 2" at bounding box center [189, 102] width 42 height 23
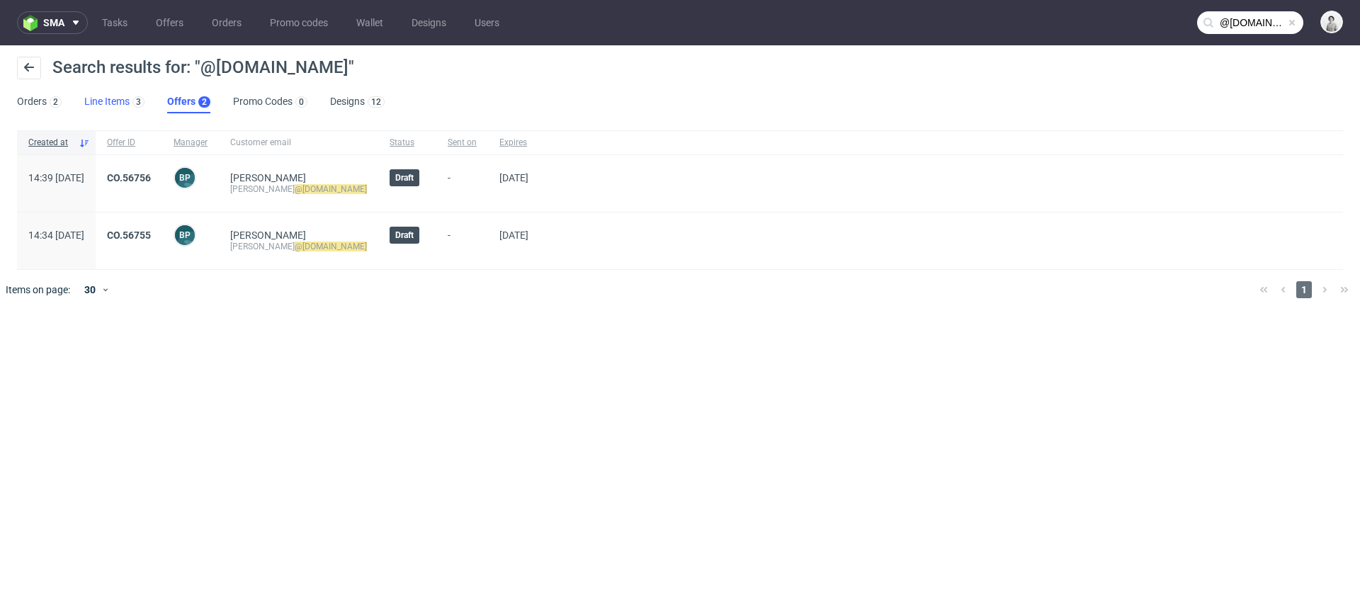
click at [103, 100] on link "Line Items 3" at bounding box center [114, 102] width 60 height 23
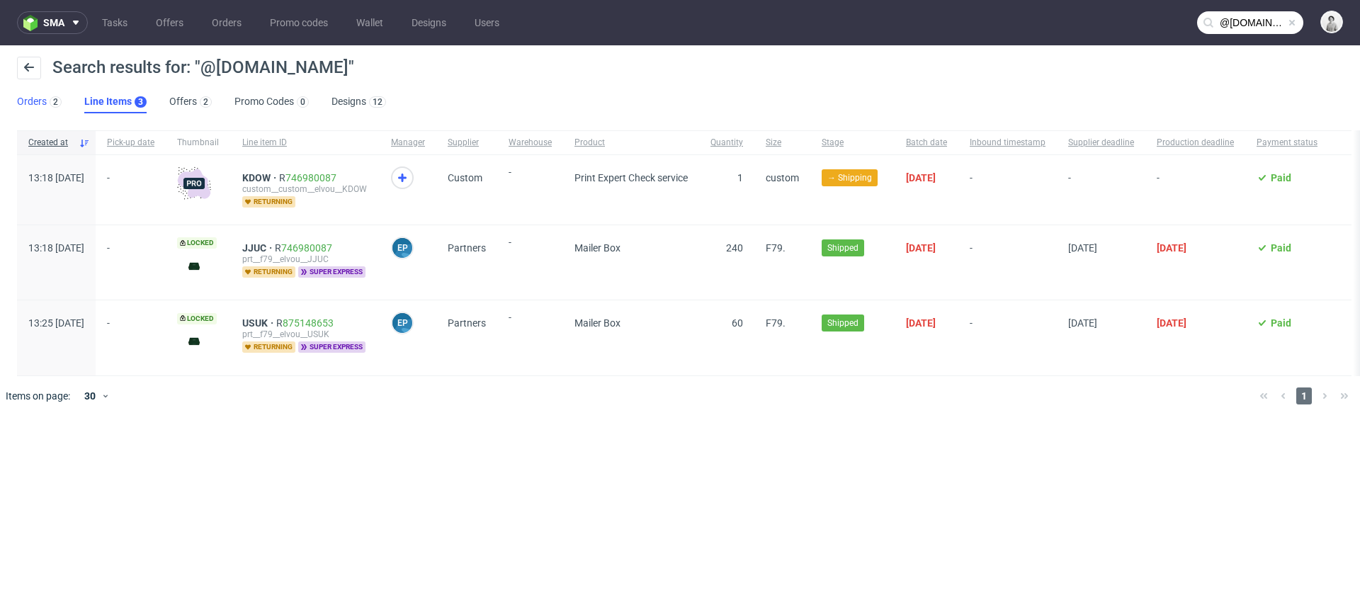
drag, startPoint x: 33, startPoint y: 96, endPoint x: 40, endPoint y: 98, distance: 8.1
click at [33, 96] on link "Orders 2" at bounding box center [39, 102] width 45 height 23
